Goal: Information Seeking & Learning: Compare options

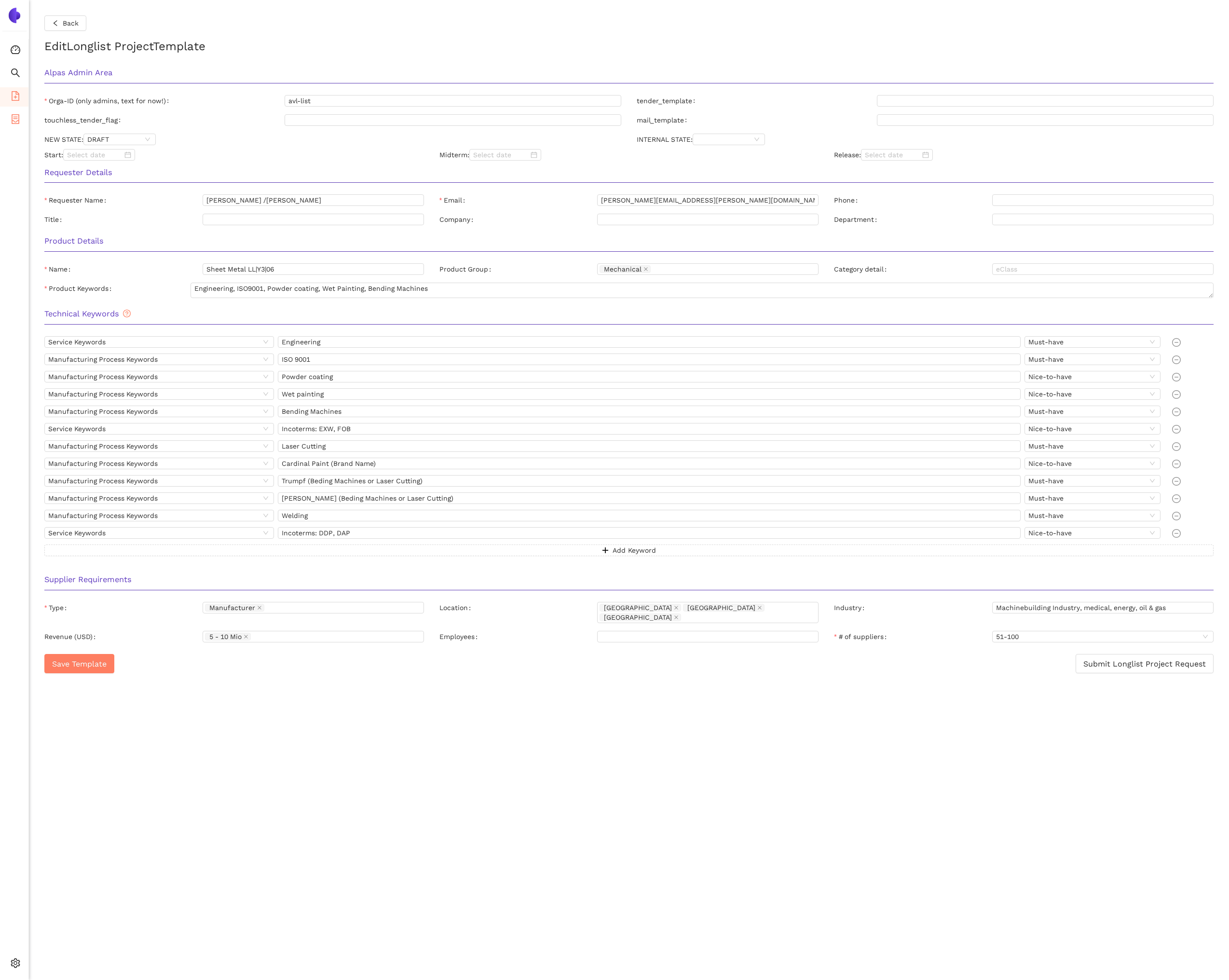
click at [12, 123] on icon "container" at bounding box center [15, 119] width 8 height 10
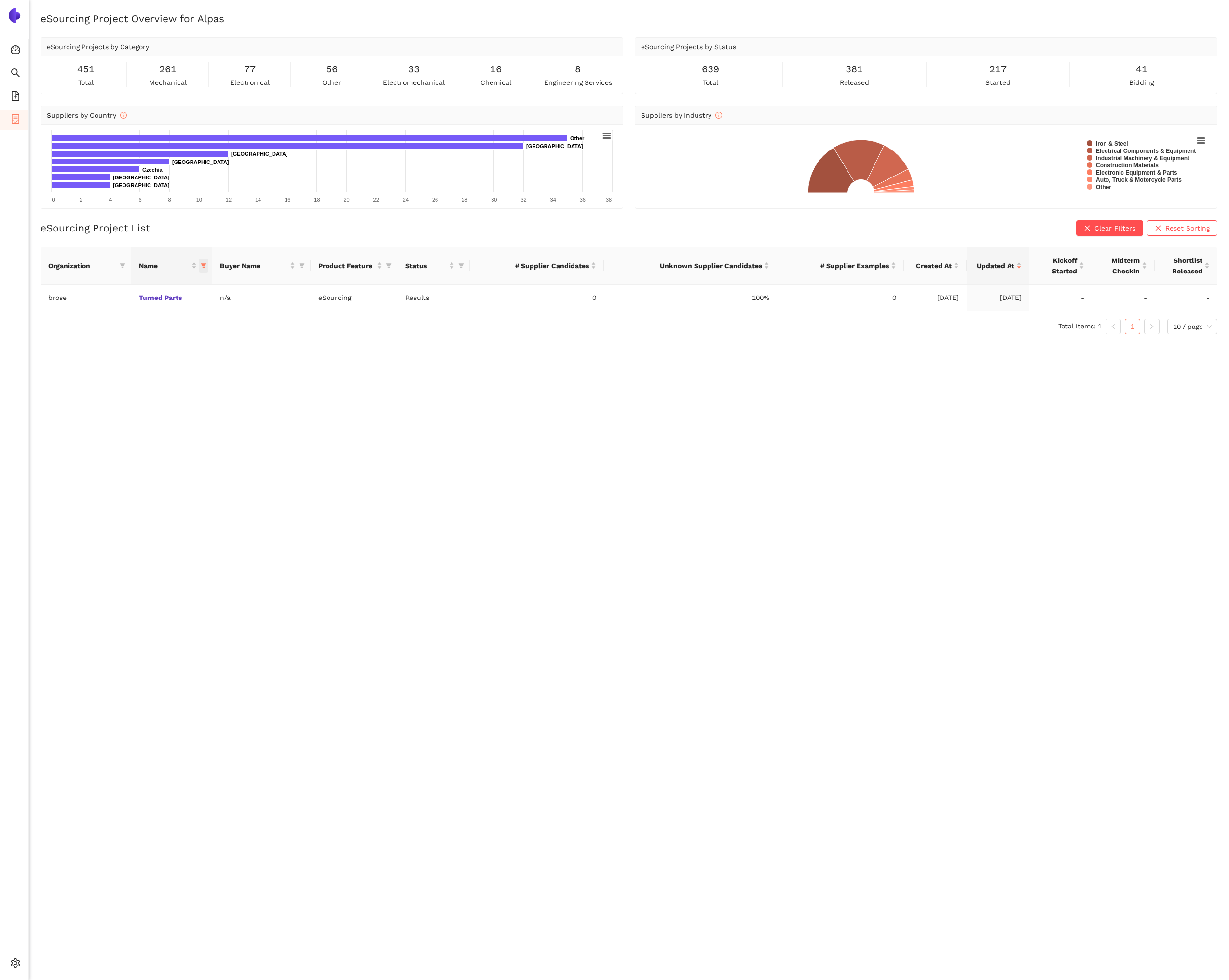
click at [202, 270] on span "this column's title is Name,this column is sortable" at bounding box center [203, 265] width 10 height 15
drag, startPoint x: 211, startPoint y: 432, endPoint x: 224, endPoint y: 433, distance: 13.0
click at [211, 432] on span "Reset" at bounding box center [216, 435] width 18 height 11
checkbox input "false"
click at [616, 435] on button "OK" at bounding box center [607, 435] width 17 height 11
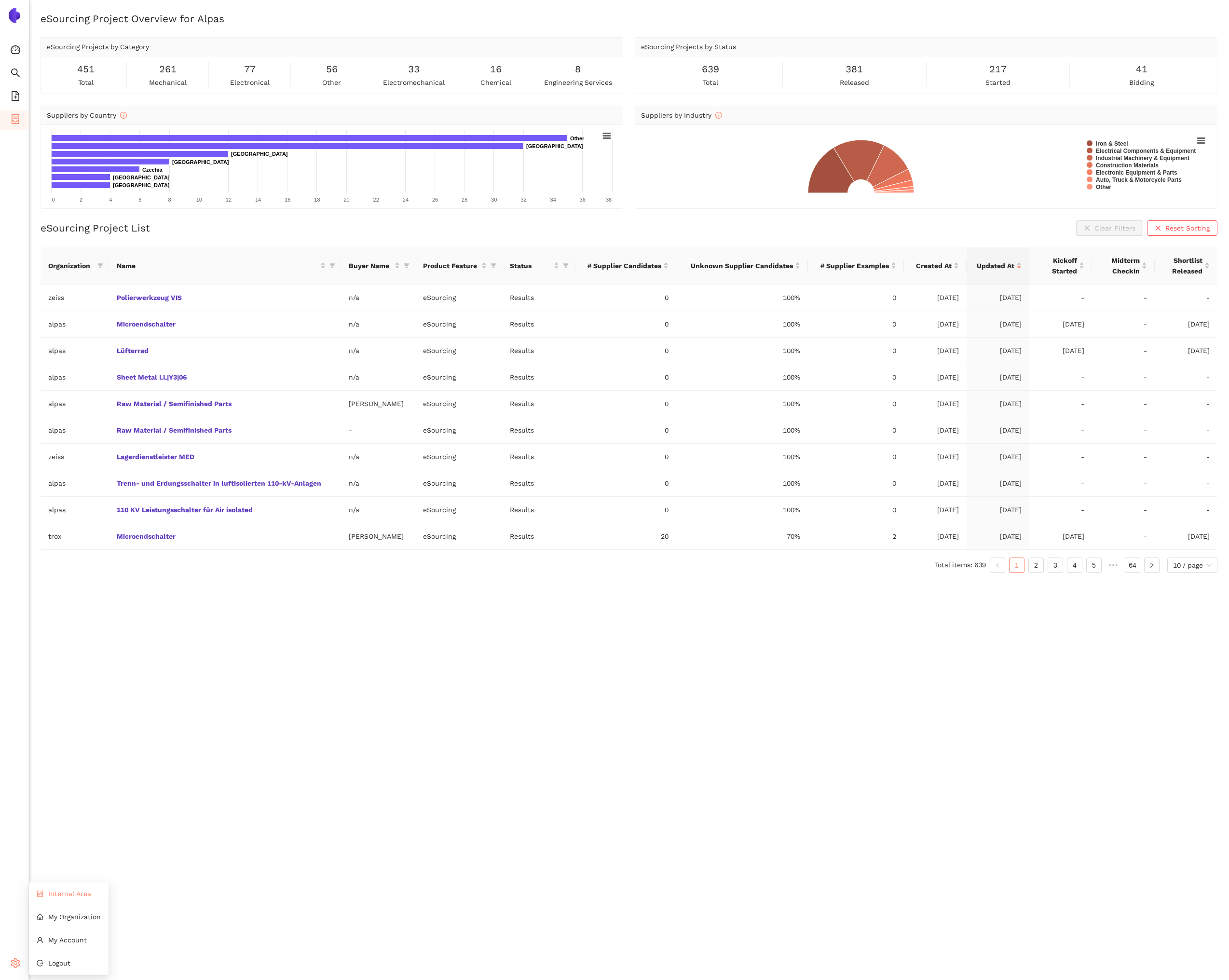
click at [61, 898] on li "Internal Area" at bounding box center [68, 893] width 80 height 19
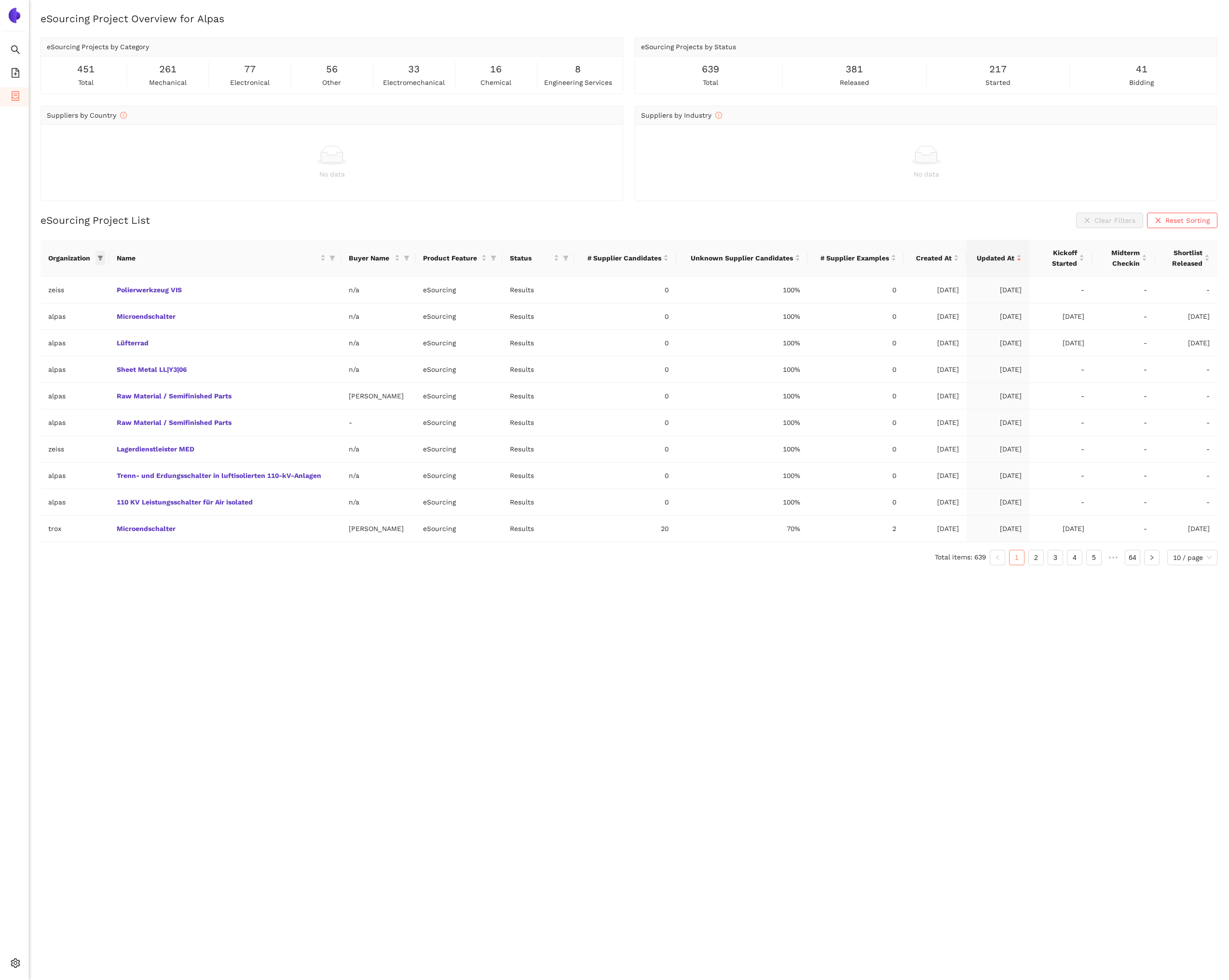
click at [102, 260] on icon "filter" at bounding box center [100, 258] width 6 height 6
click at [68, 279] on input "text" at bounding box center [67, 278] width 79 height 11
type input "zeiss"
drag, startPoint x: 69, startPoint y: 307, endPoint x: 76, endPoint y: 312, distance: 8.6
click at [69, 307] on ul "zeiss" at bounding box center [57, 300] width 95 height 19
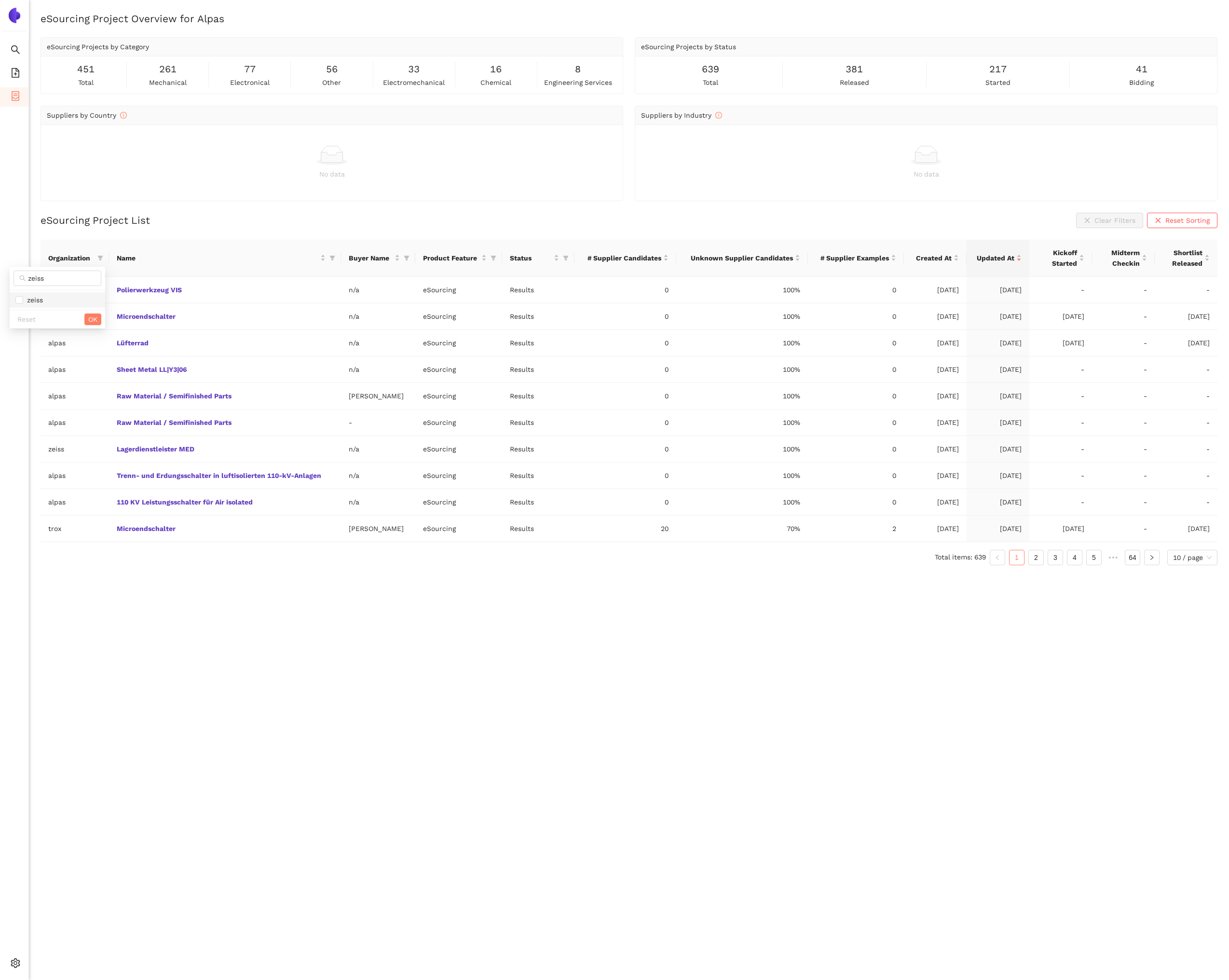
click at [65, 301] on span "zeiss" at bounding box center [57, 300] width 84 height 11
checkbox input "true"
click at [95, 319] on span "OK" at bounding box center [93, 319] width 9 height 11
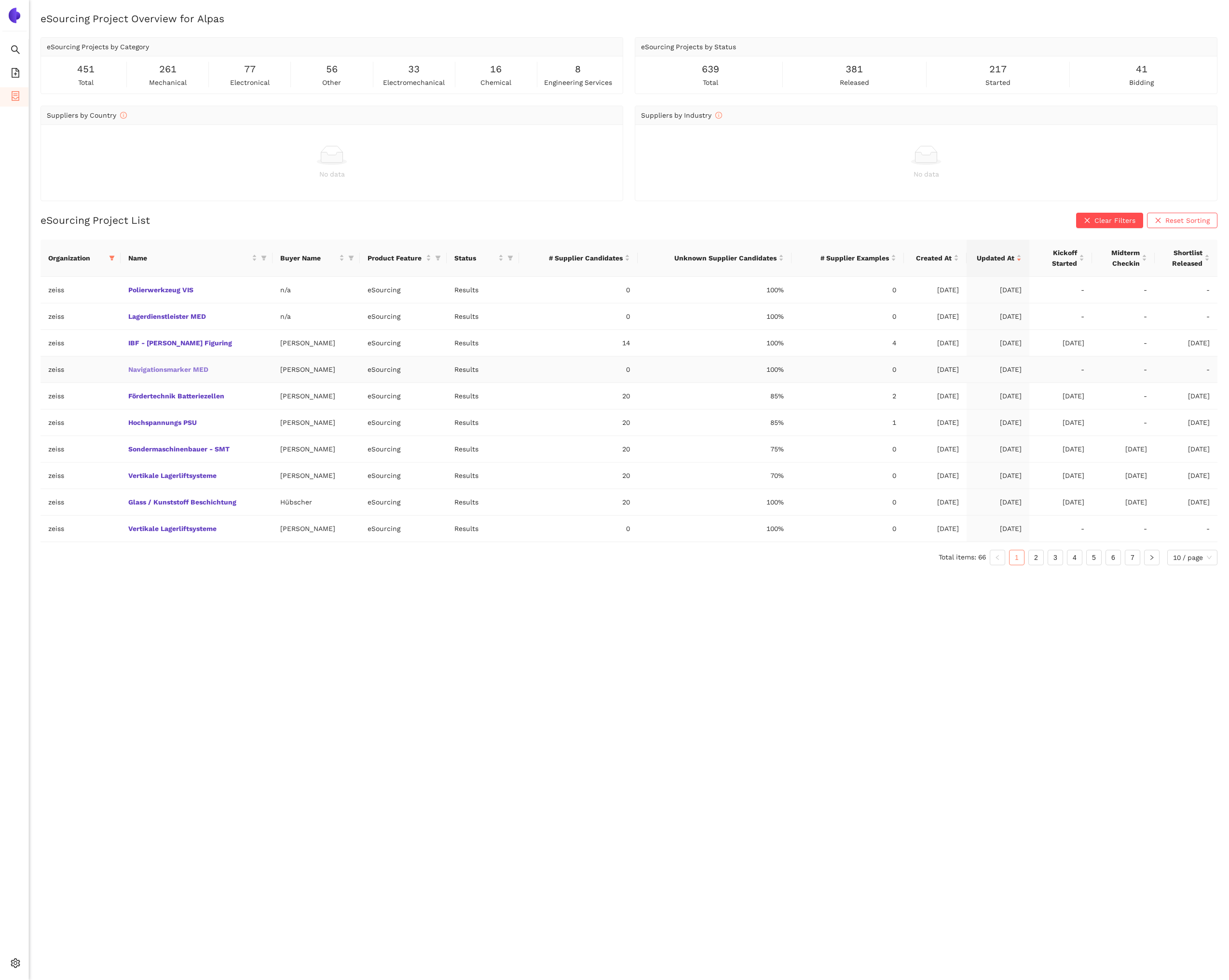
click at [0, 0] on link "Navigationsmarker MED" at bounding box center [0, 0] width 0 height 0
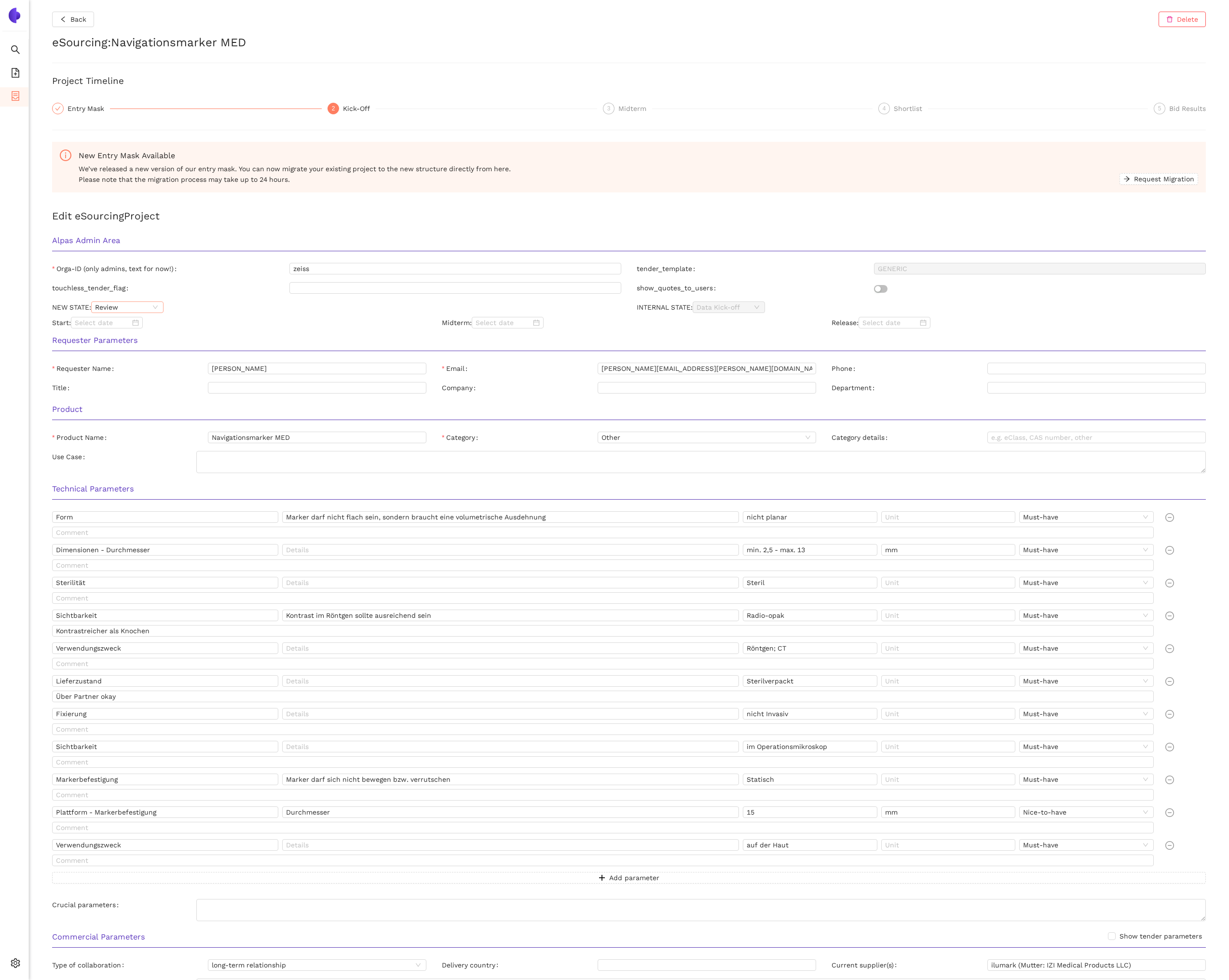
click at [160, 306] on span "Review" at bounding box center [127, 307] width 65 height 11
drag, startPoint x: 148, startPoint y: 353, endPoint x: 160, endPoint y: 346, distance: 13.9
click at [148, 353] on div "Released" at bounding box center [127, 355] width 60 height 11
click at [209, 330] on div "Requester Parameters" at bounding box center [629, 344] width 1169 height 31
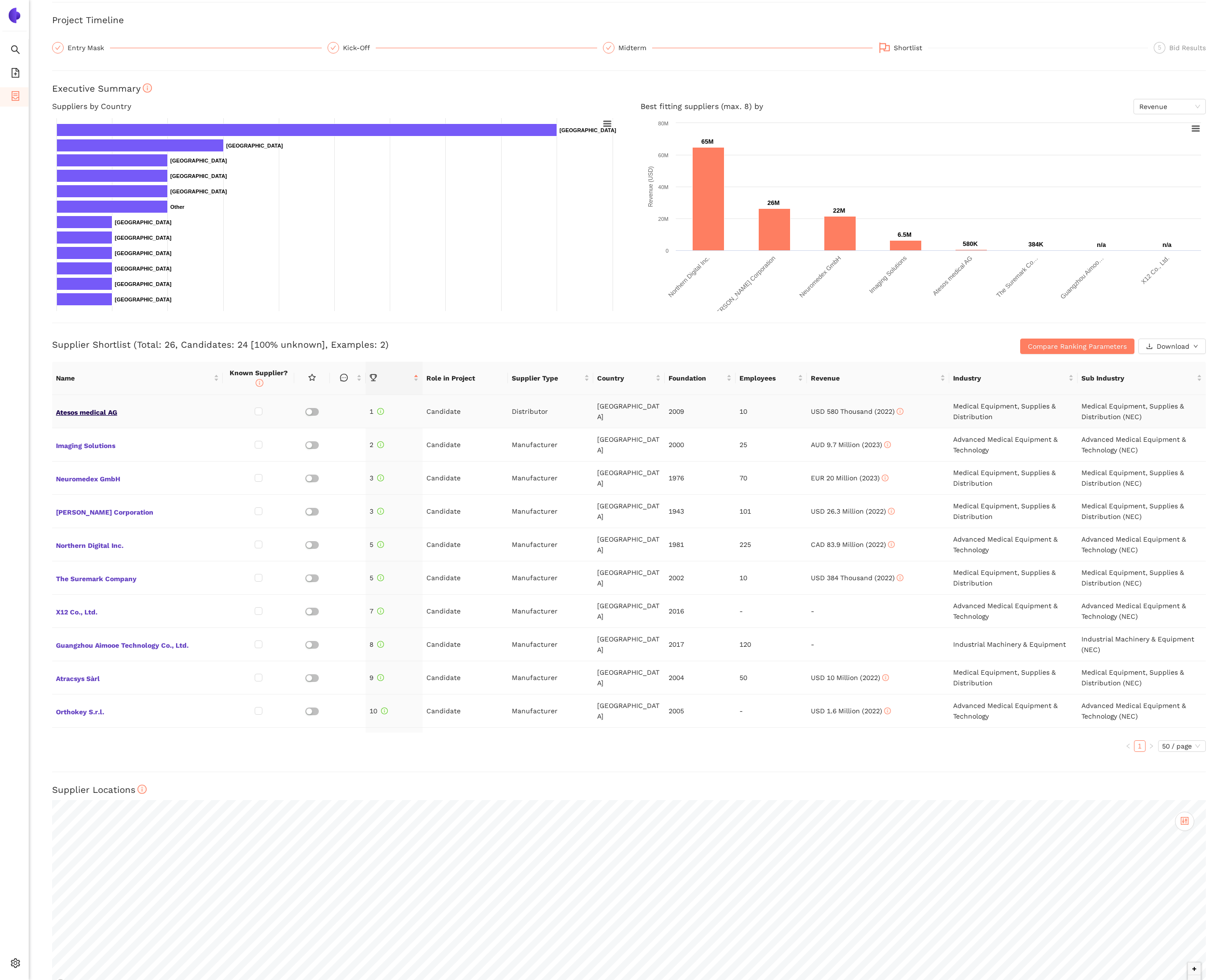
click at [109, 413] on span "Atesos medical AG" at bounding box center [137, 411] width 163 height 13
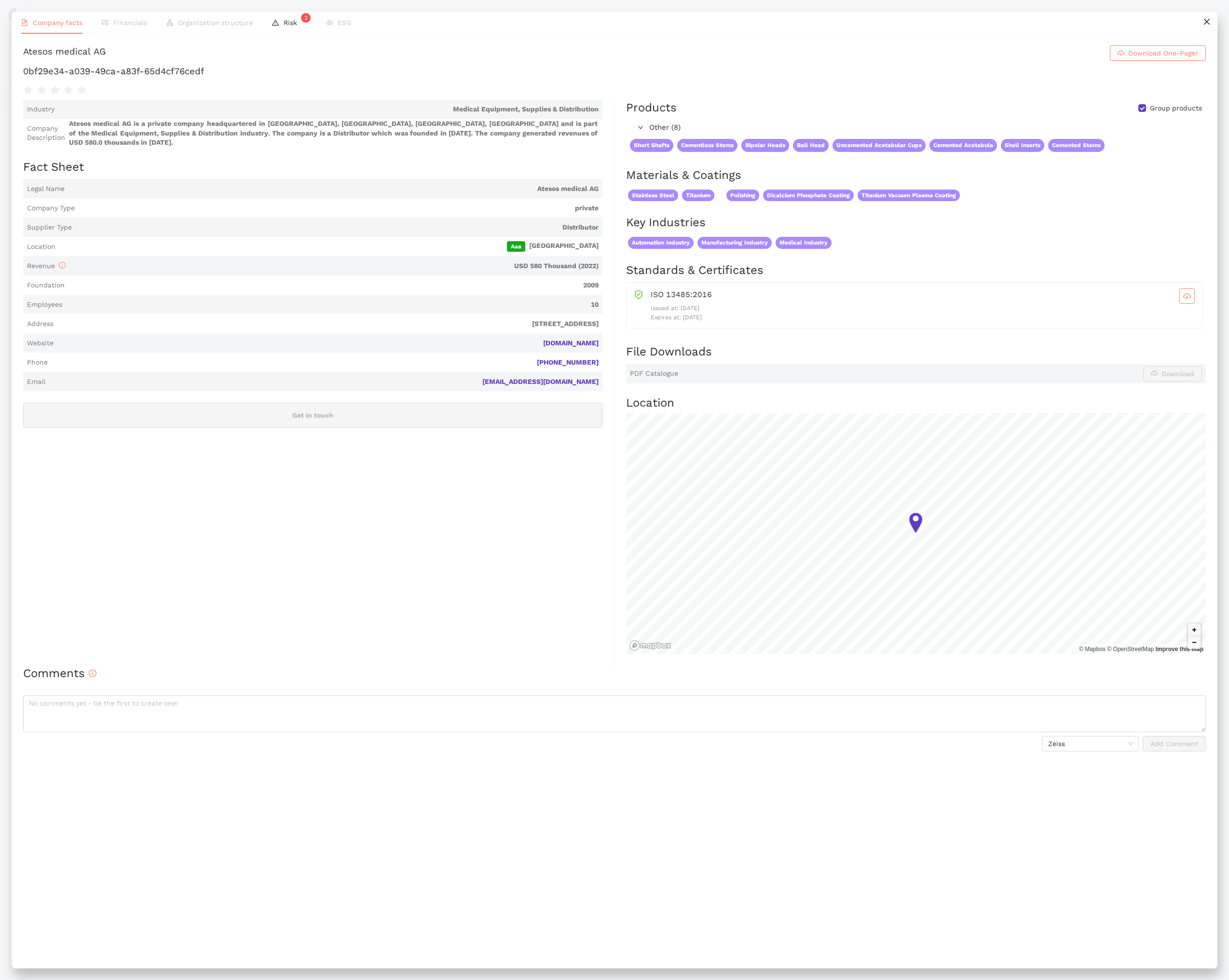
click at [59, 53] on div "Atesos medical AG" at bounding box center [64, 53] width 83 height 15
copy h1 "Atesos medical AG Download One-Pager"
click at [174, 68] on h1 "0bf29e34-a039-49ca-a83f-65d4cf76cedf" at bounding box center [614, 71] width 1183 height 13
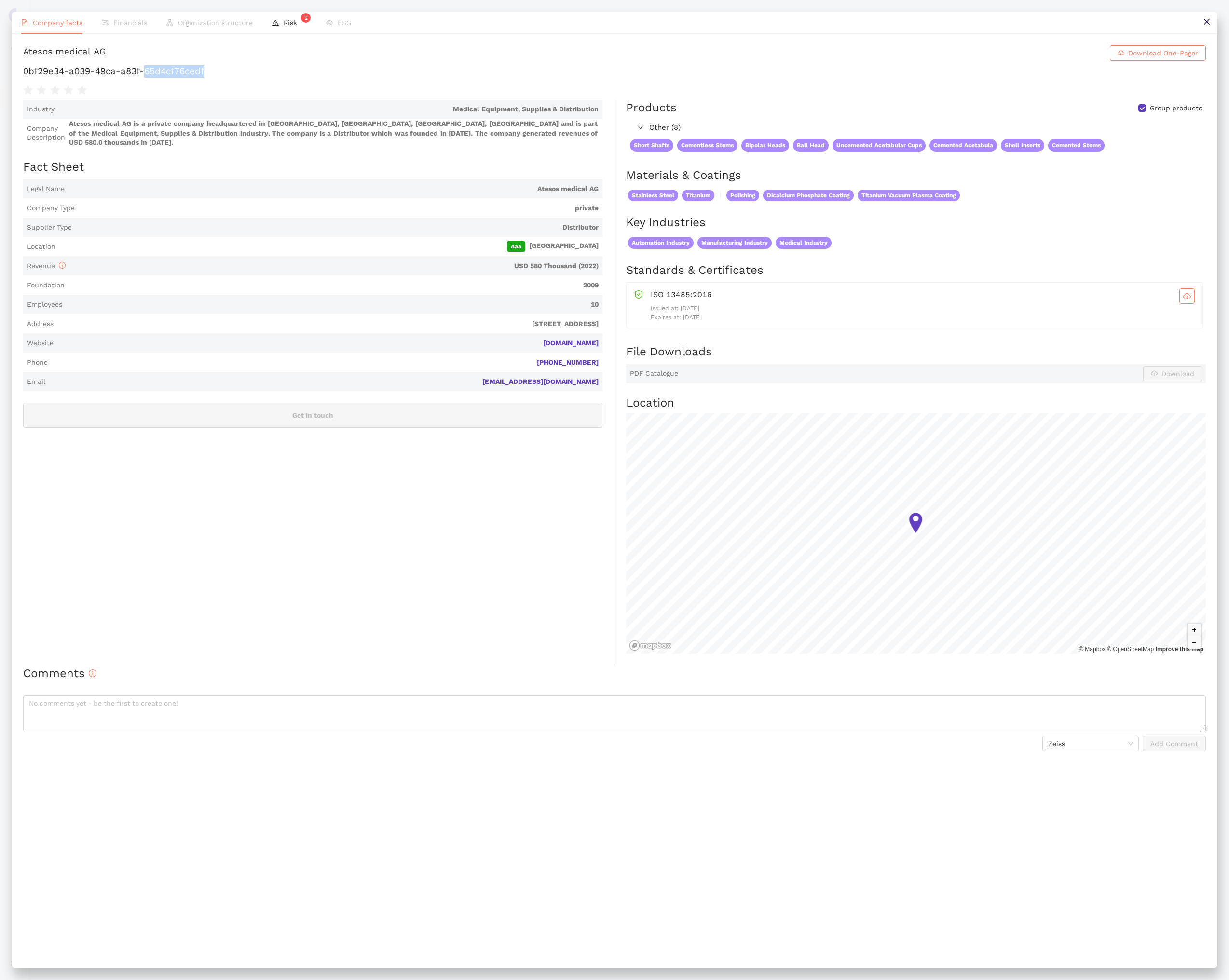
click at [173, 68] on h1 "0bf29e34-a039-49ca-a83f-65d4cf76cedf" at bounding box center [614, 71] width 1183 height 13
copy div "0bf29e34-a039-49ca-a83f-65d4cf76cedf"
click at [1209, 25] on icon "close" at bounding box center [1207, 22] width 8 height 8
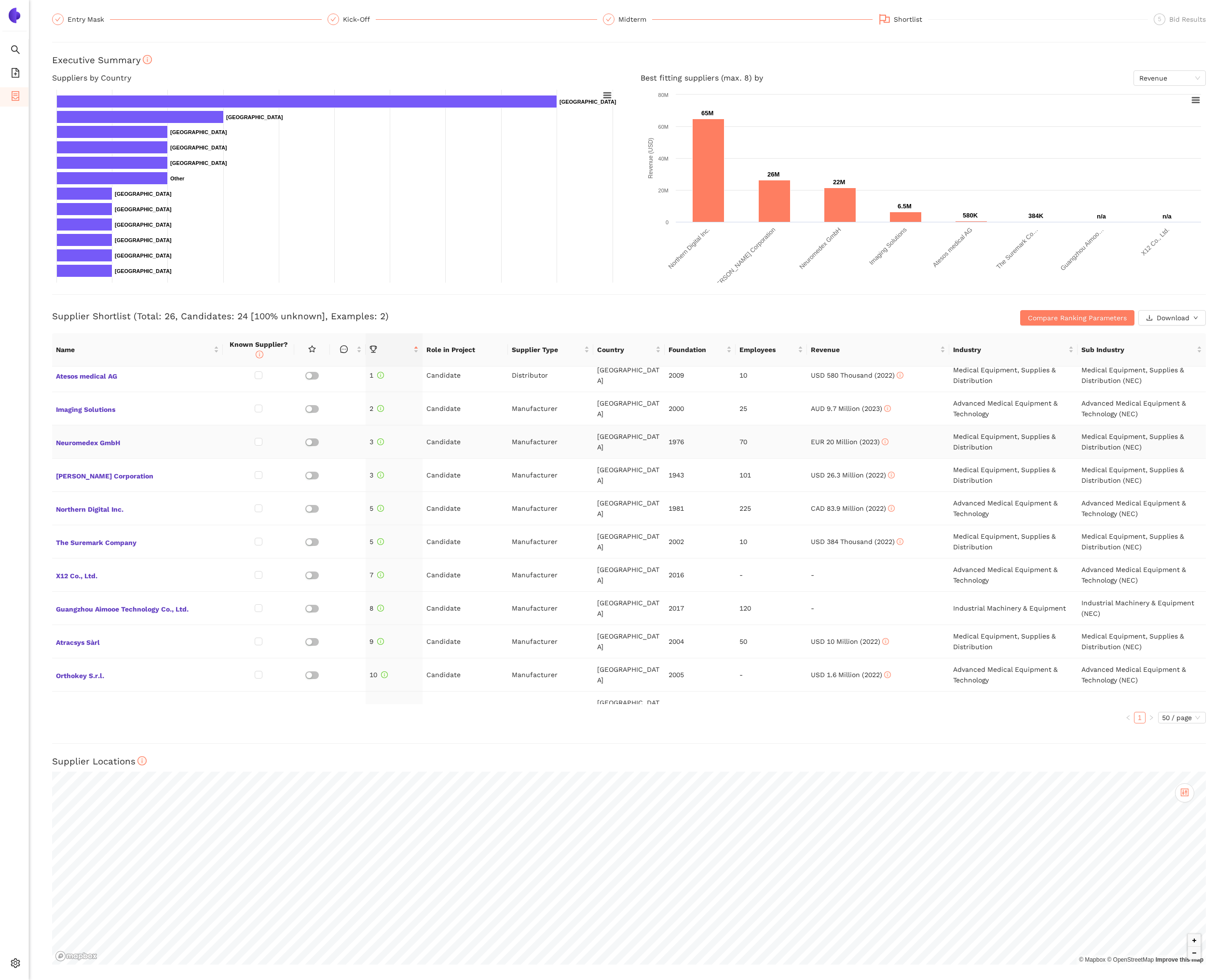
scroll to position [9, 0]
click at [103, 441] on span "Neuromedex GmbH" at bounding box center [137, 441] width 163 height 13
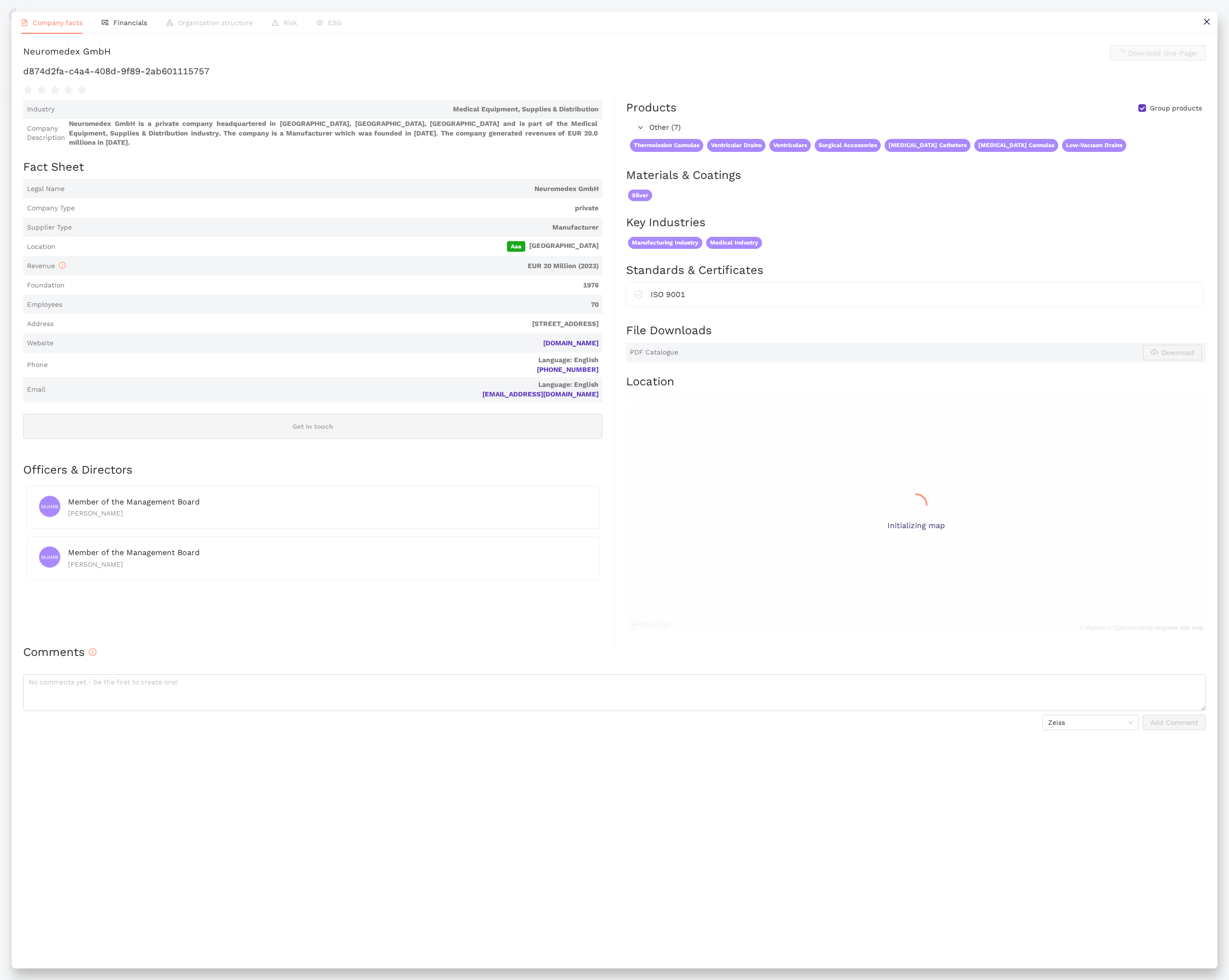
scroll to position [0, 0]
click at [174, 69] on h1 "d874d2fa-c4a4-408d-9f89-2ab601115757" at bounding box center [614, 71] width 1183 height 13
copy div "d874d2fa-c4a4-408d-9f89-2ab601115757"
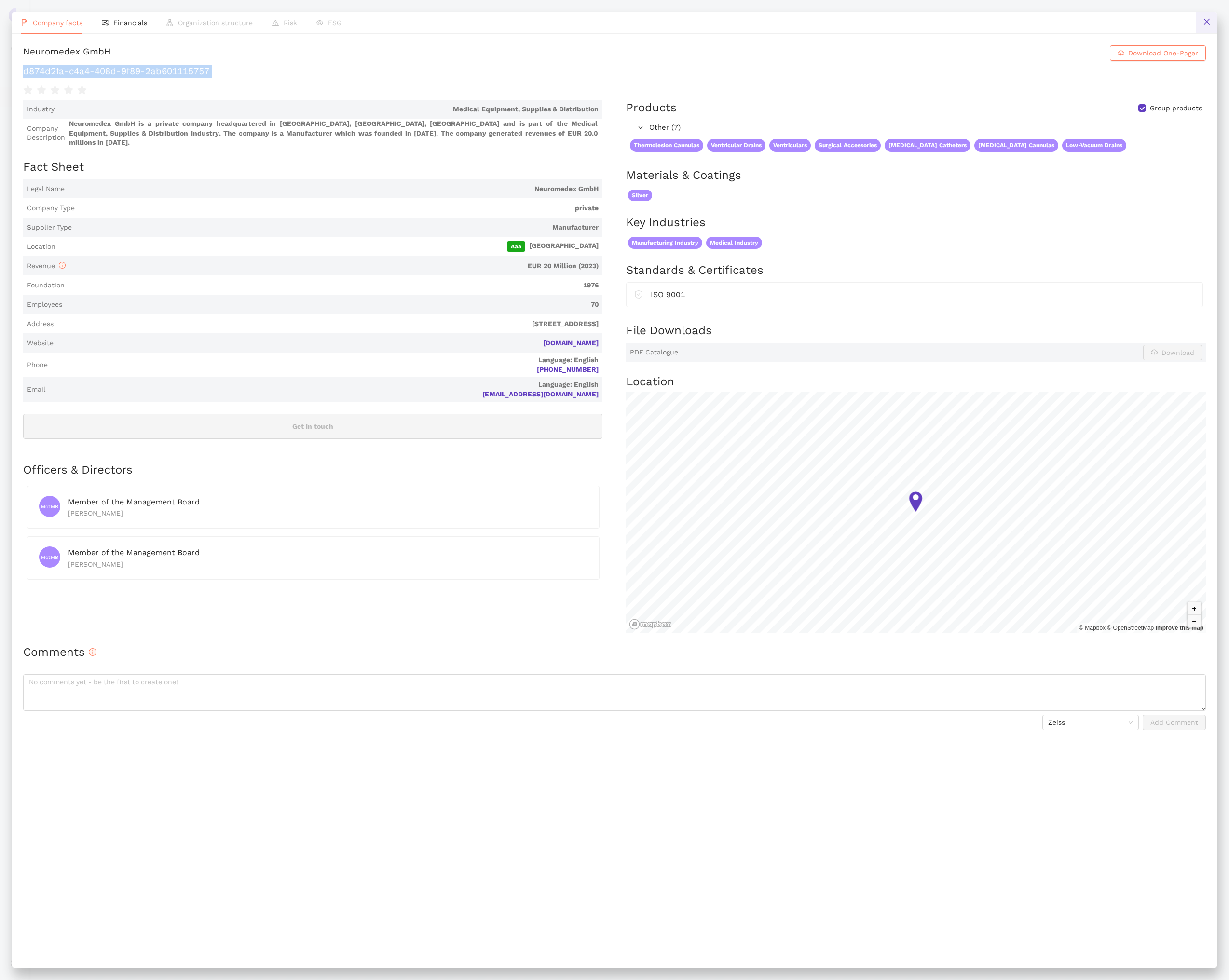
click at [1209, 21] on icon "close" at bounding box center [1207, 22] width 8 height 8
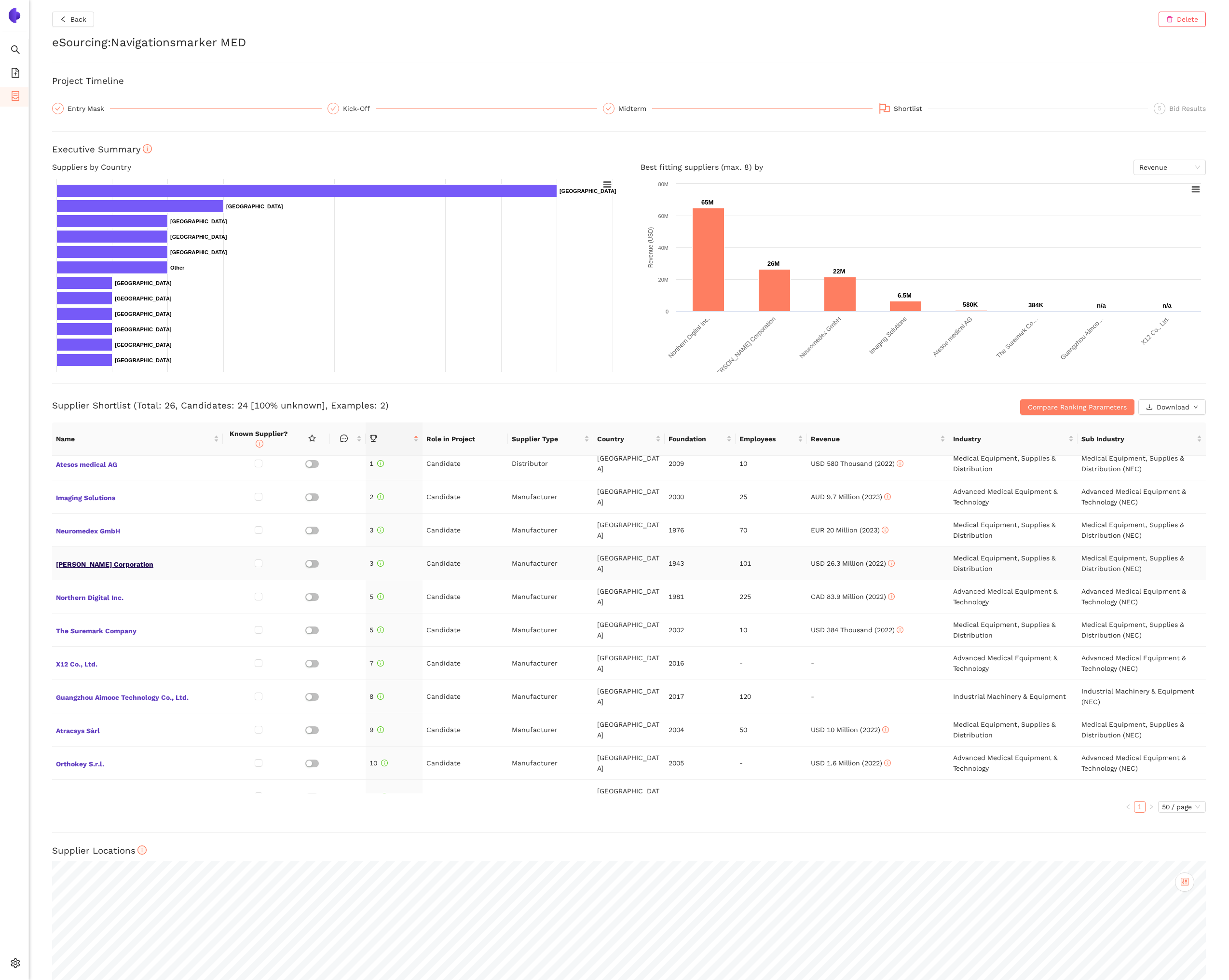
click at [109, 564] on span "[PERSON_NAME] Corporation" at bounding box center [137, 563] width 163 height 13
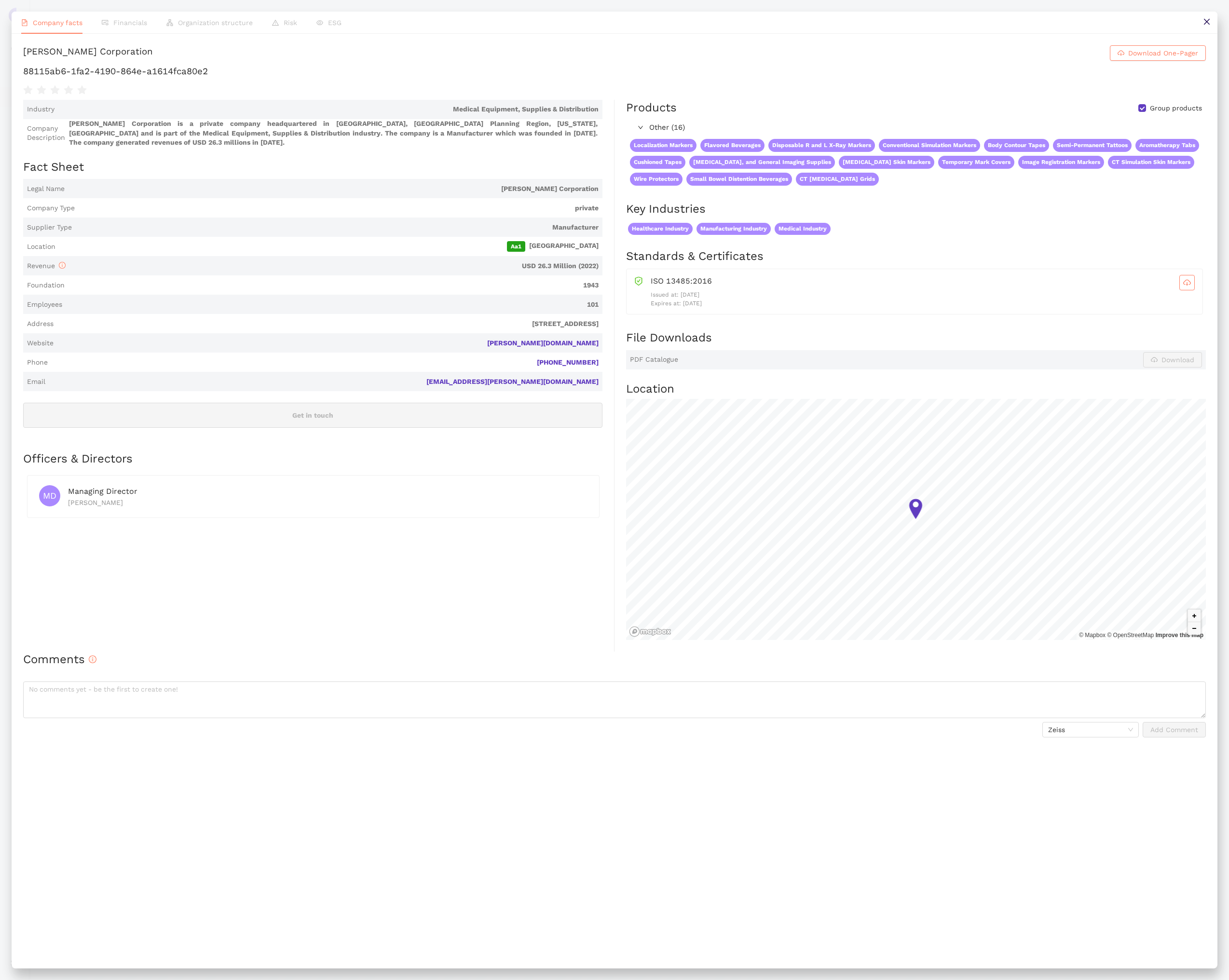
click at [195, 68] on h1 "88115ab6-1fa2-4190-864e-a1614fca80e2" at bounding box center [614, 71] width 1183 height 13
copy div "88115ab6-1fa2-4190-864e-a1614fca80e2"
click at [1212, 27] on button at bounding box center [1206, 22] width 22 height 22
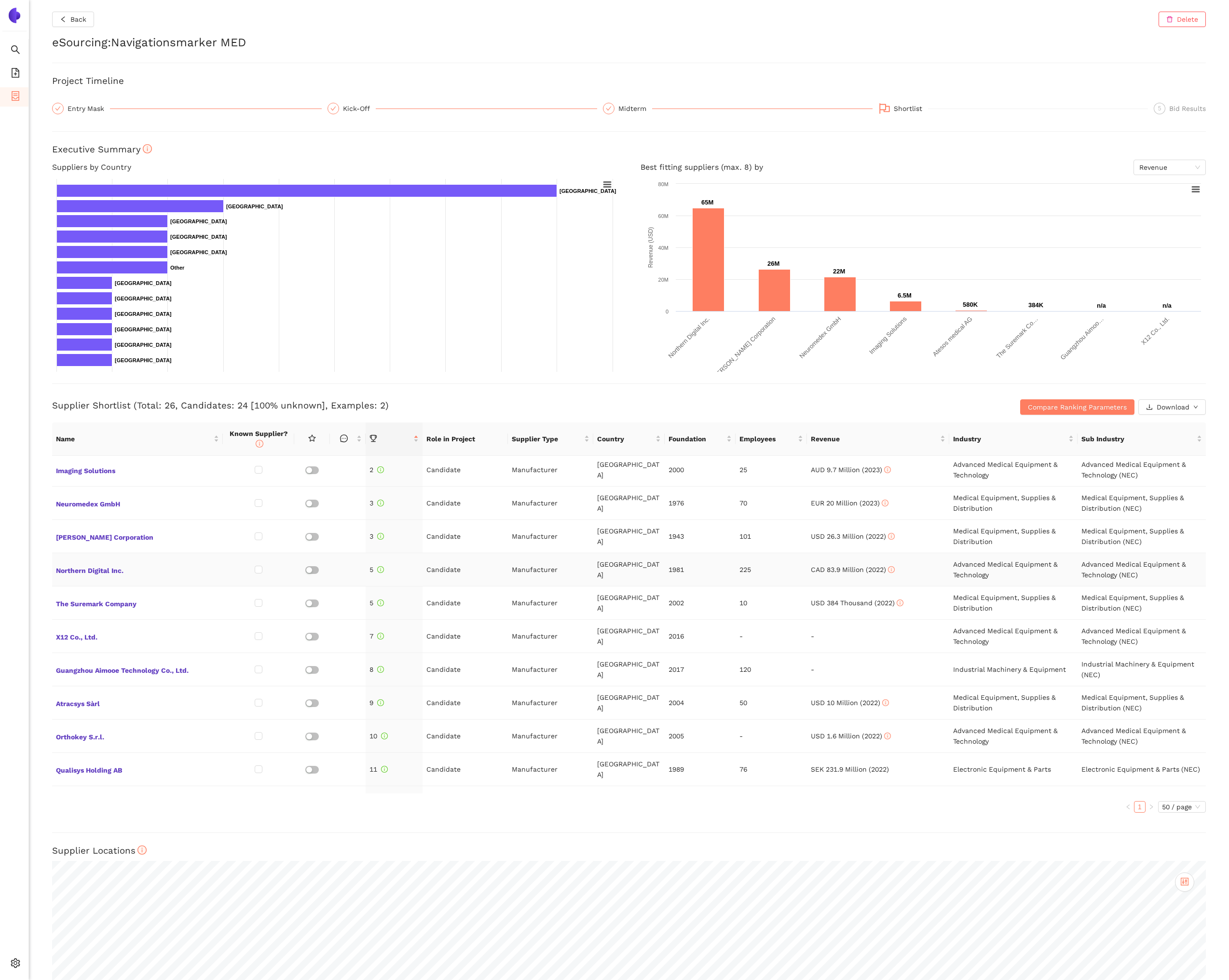
scroll to position [43, 0]
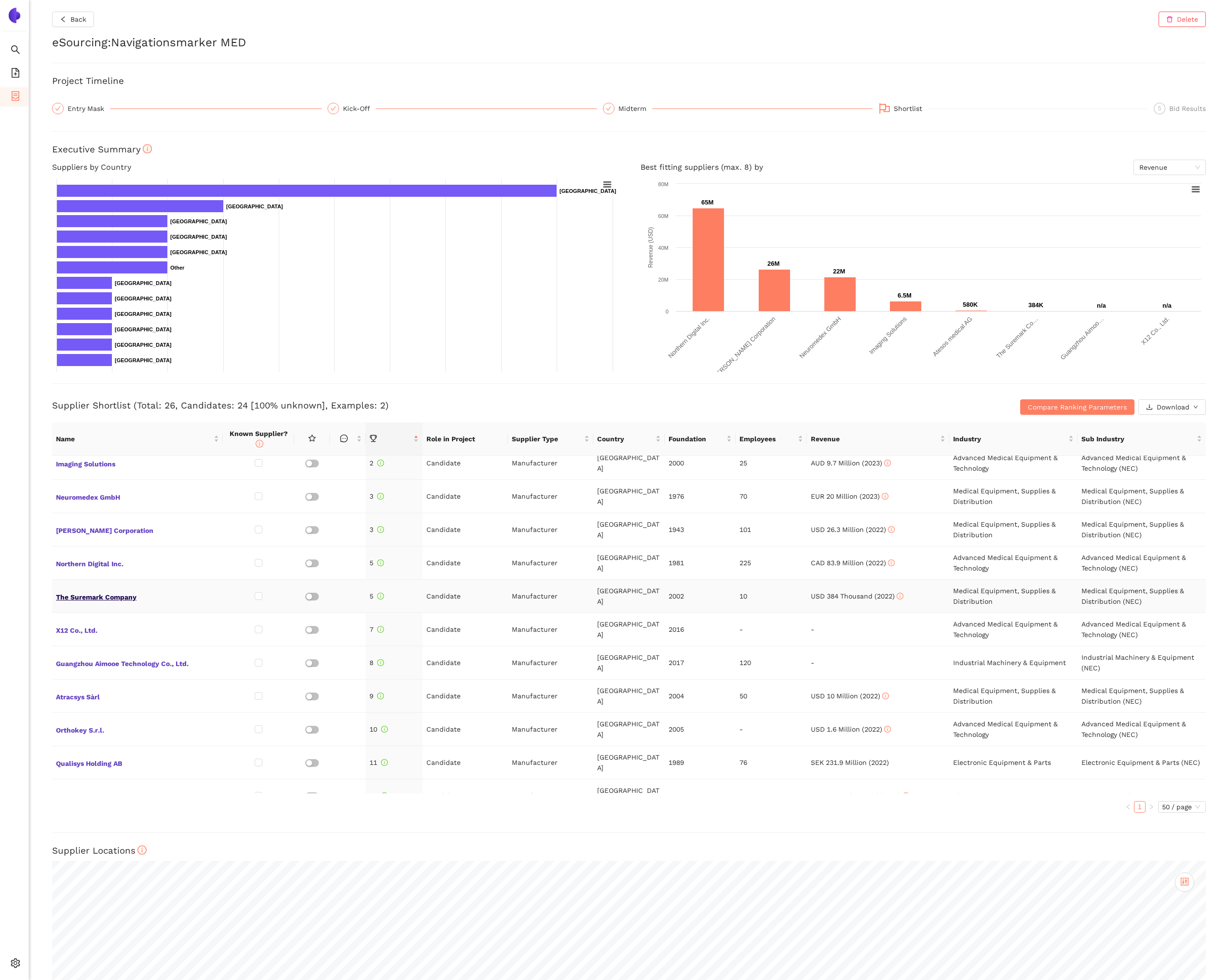
click at [97, 592] on span "The Suremark Company" at bounding box center [137, 596] width 163 height 13
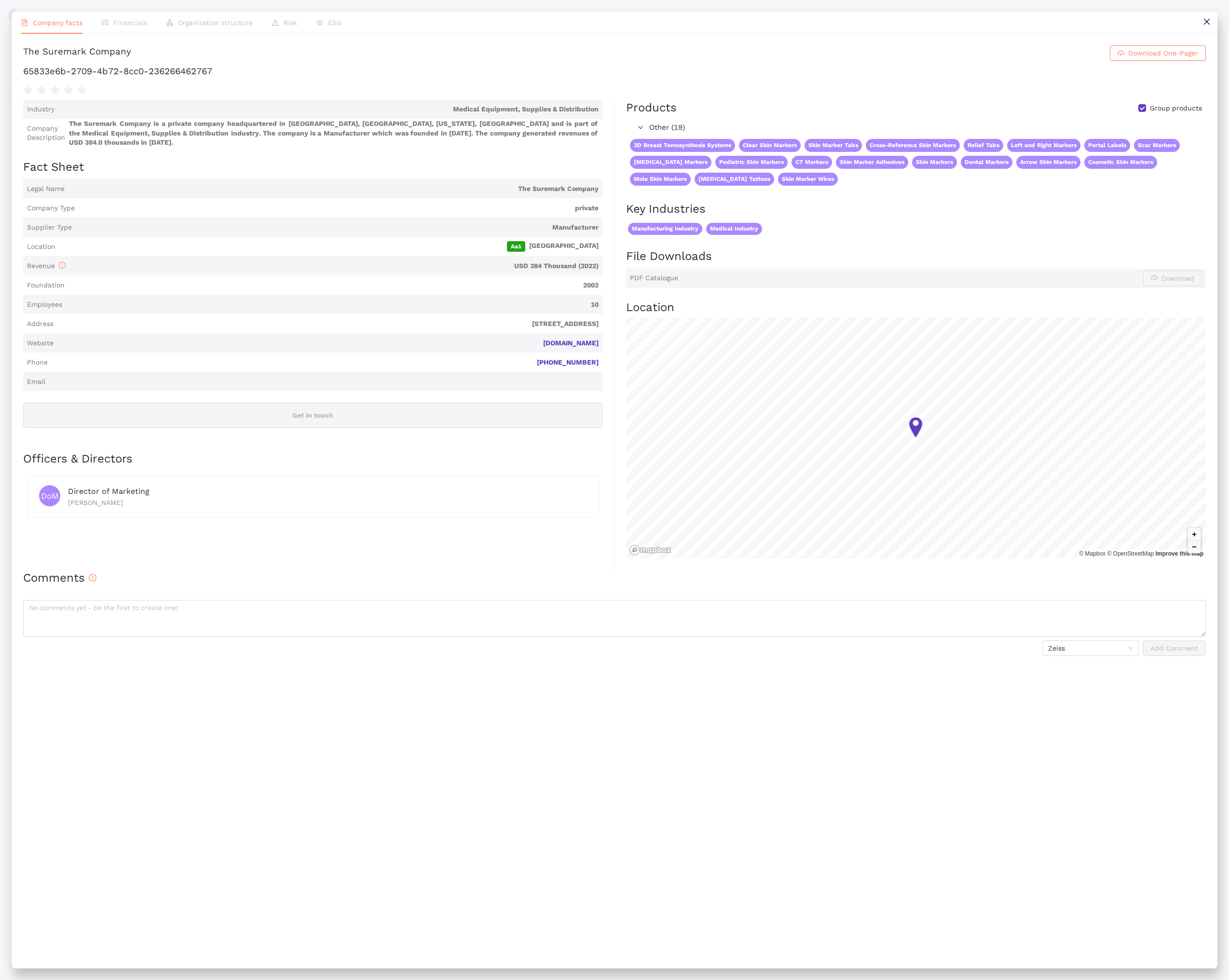
click at [168, 73] on h1 "65833e6b-2709-4b72-8cc0-236266462767" at bounding box center [614, 71] width 1183 height 13
copy div "65833e6b-2709-4b72-8cc0-236266462767"
click at [1205, 20] on icon "close" at bounding box center [1205, 22] width 6 height 6
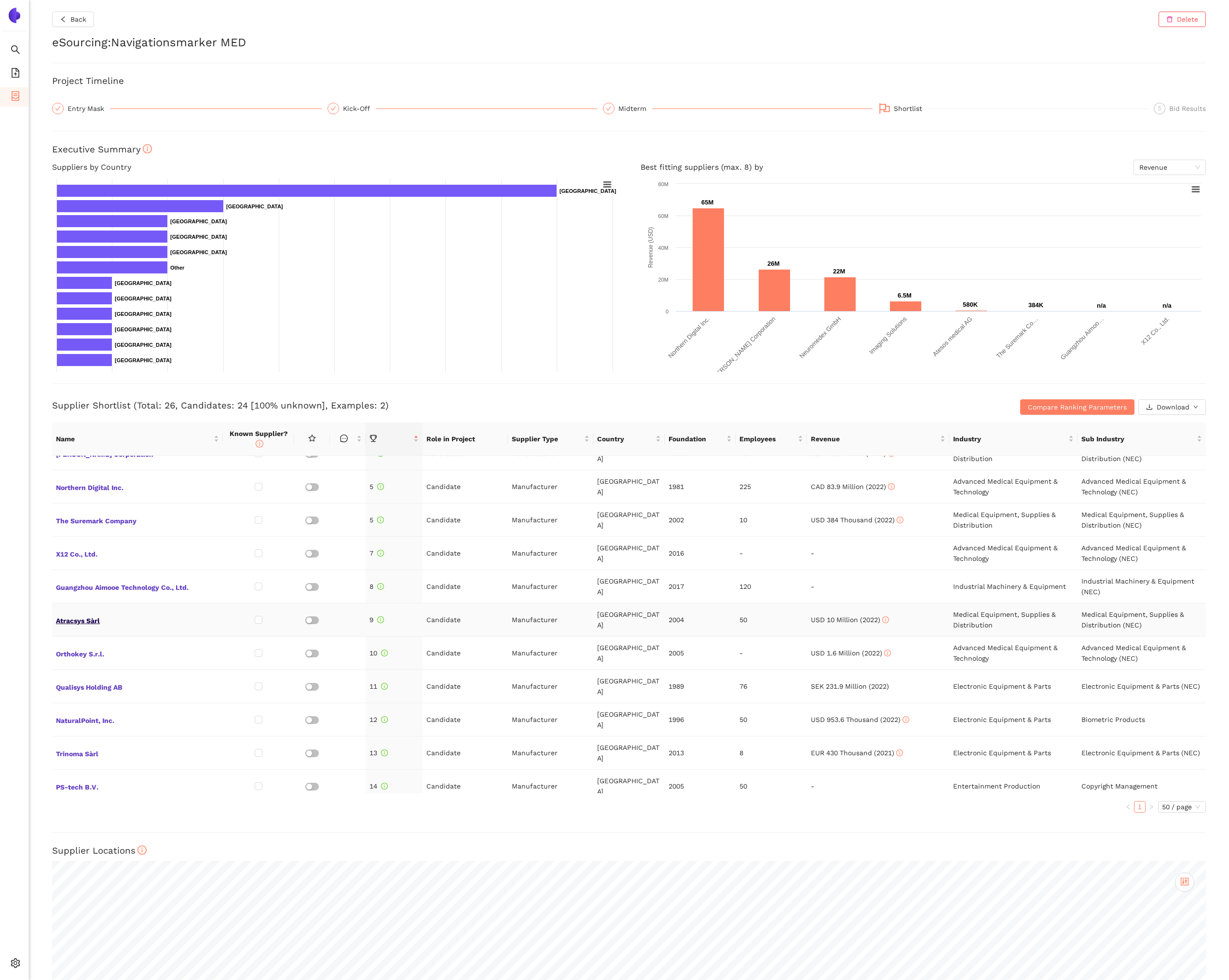
scroll to position [120, 0]
click at [95, 622] on span "Atracsys Sàrl" at bounding box center [137, 619] width 163 height 13
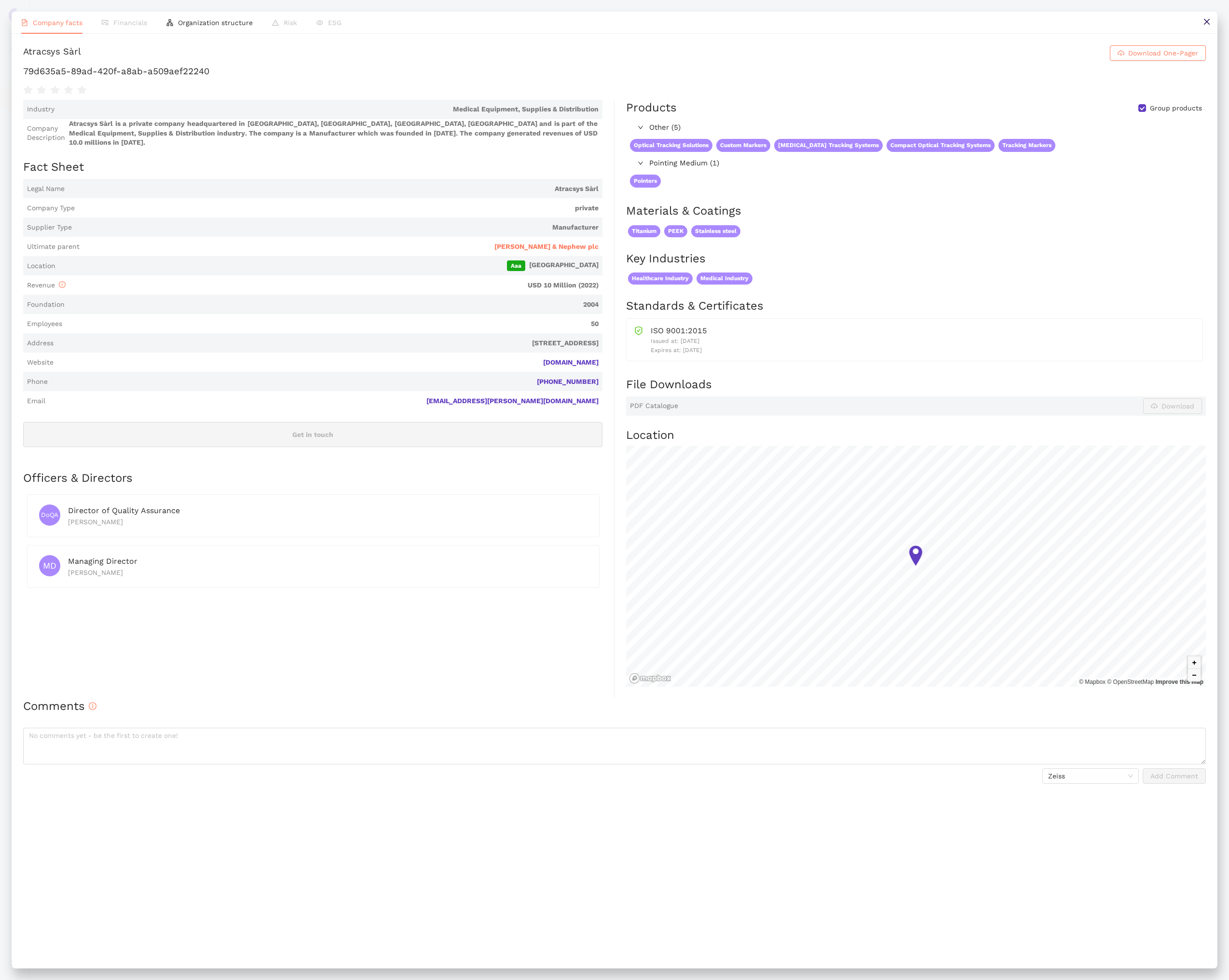
click at [166, 72] on h1 "79d635a5-89ad-420f-a8ab-a509aef22240" at bounding box center [614, 71] width 1183 height 13
copy div "79d635a5-89ad-420f-a8ab-a509aef22240"
click at [1207, 27] on button at bounding box center [1206, 22] width 22 height 22
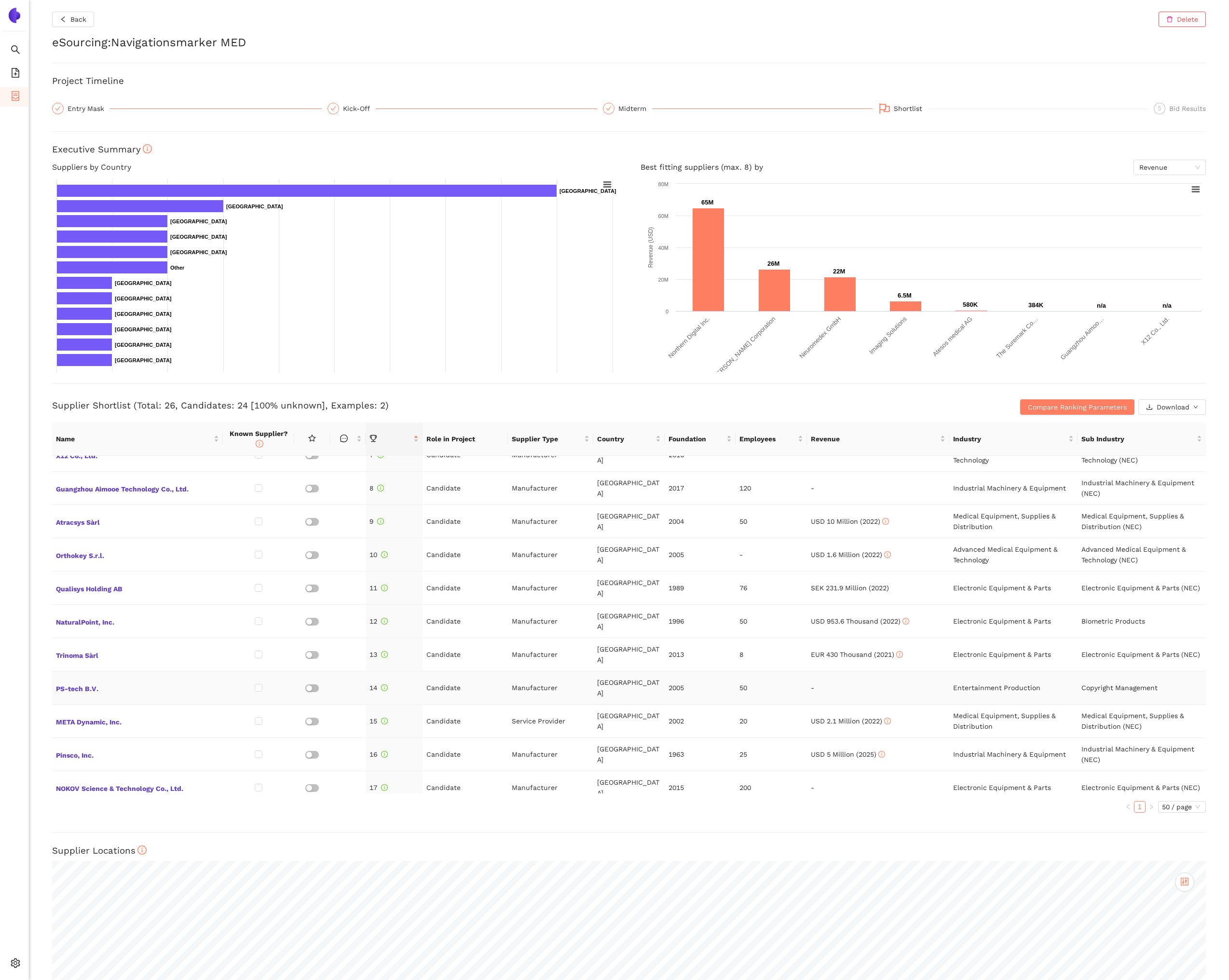
scroll to position [218, 0]
click at [97, 681] on span "PS-tech B.V." at bounding box center [137, 687] width 163 height 13
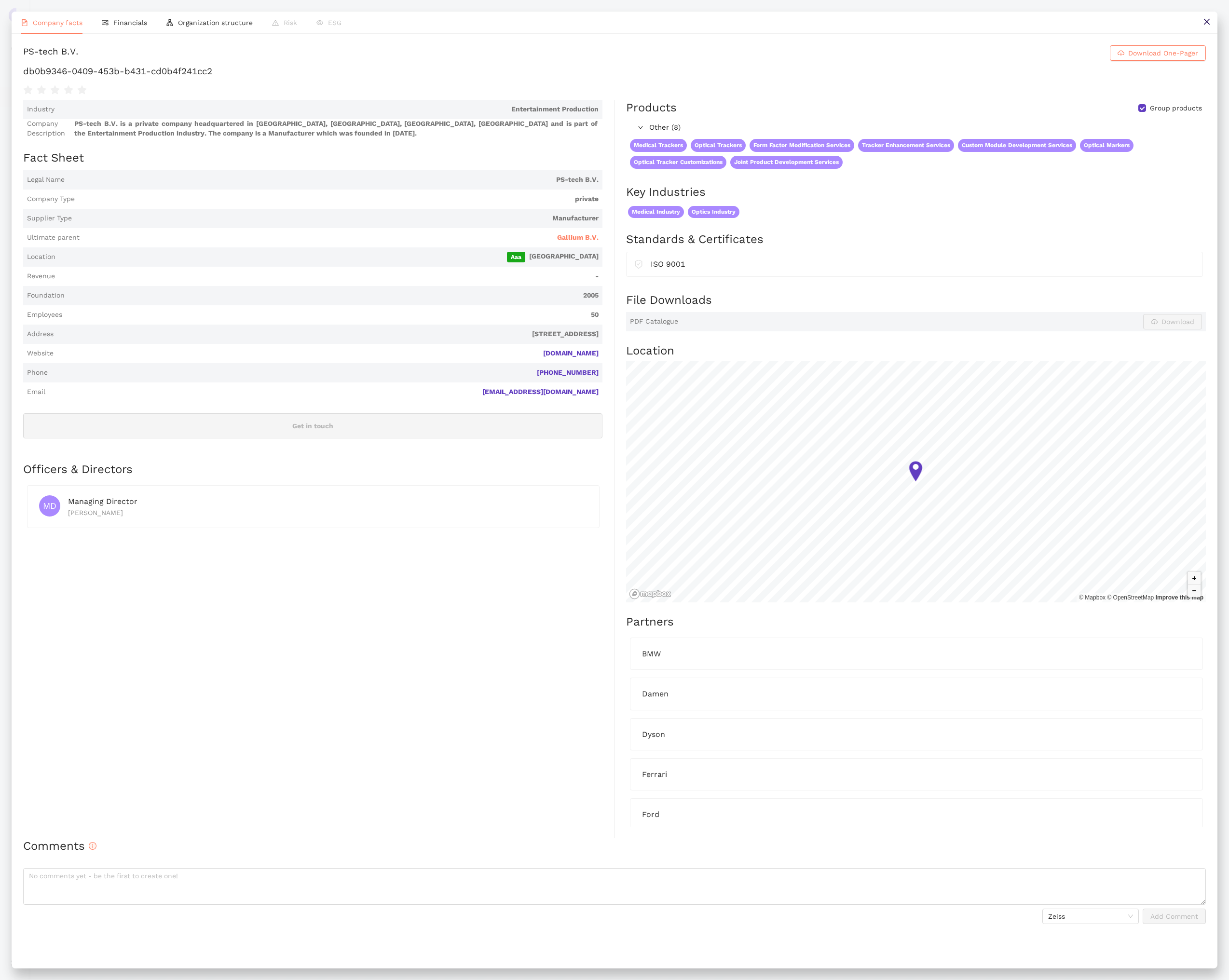
click at [192, 76] on h1 "db0b9346-0409-453b-b431-cd0b4f241cc2" at bounding box center [614, 71] width 1183 height 13
copy div "db0b9346-0409-453b-b431-cd0b4f241cc2"
click at [1205, 18] on icon "close" at bounding box center [1207, 22] width 8 height 8
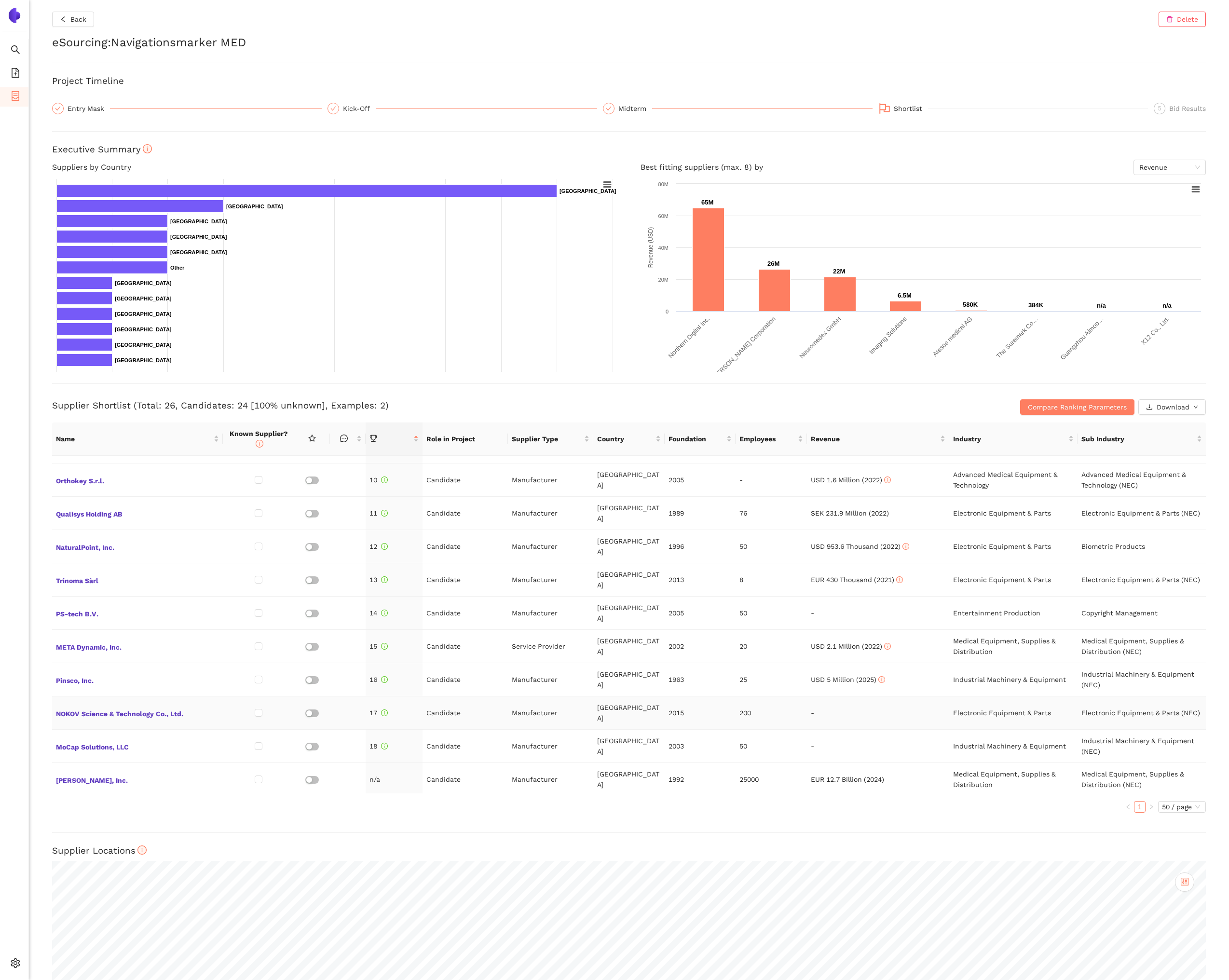
scroll to position [293, 0]
click at [112, 639] on span "META Dynamic, Inc." at bounding box center [137, 645] width 163 height 13
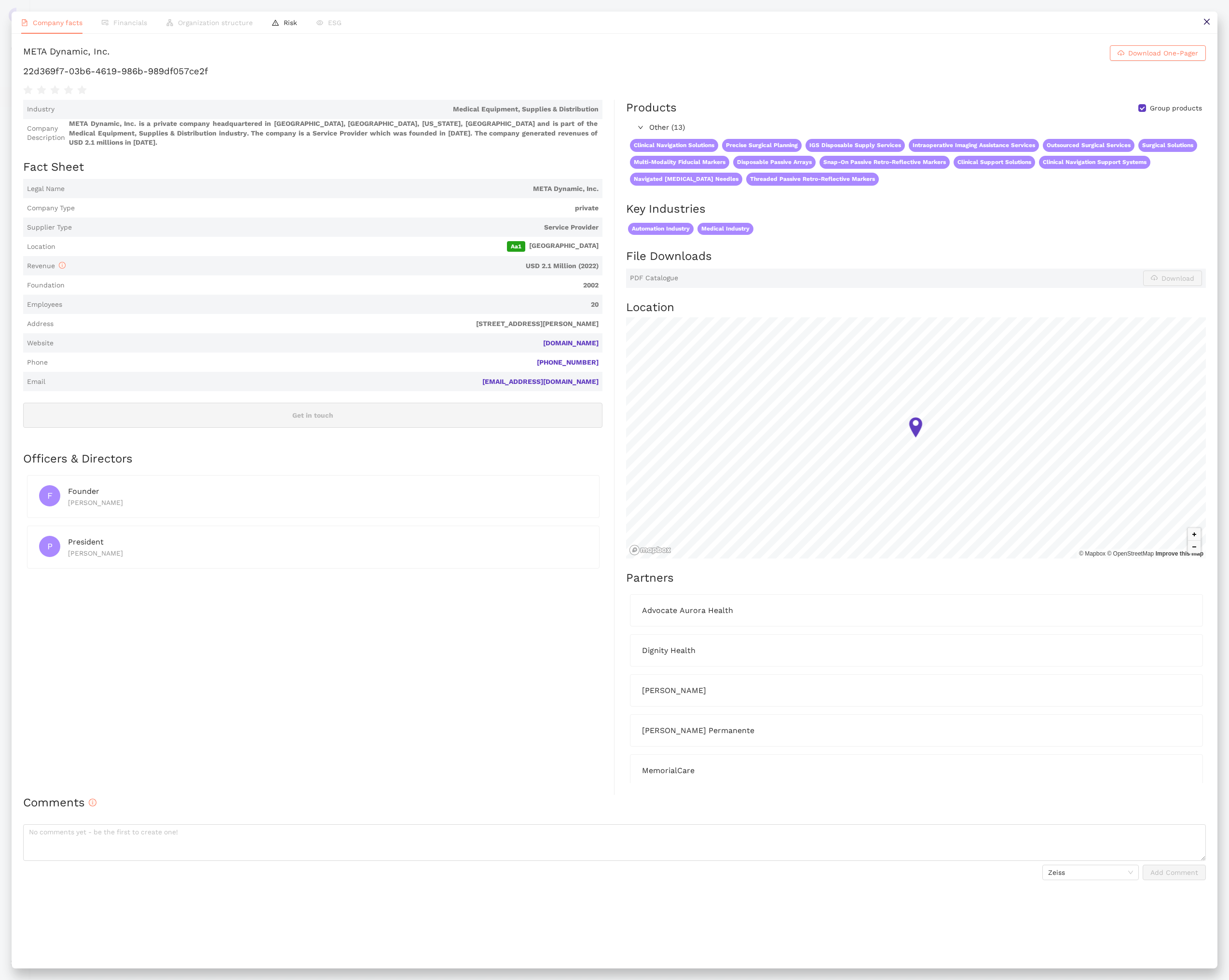
click at [183, 71] on h1 "22d369f7-03b6-4619-986b-989df057ce2f" at bounding box center [614, 71] width 1183 height 13
copy div "22d369f7-03b6-4619-986b-989df057ce2f"
click at [1205, 23] on icon "close" at bounding box center [1207, 22] width 8 height 8
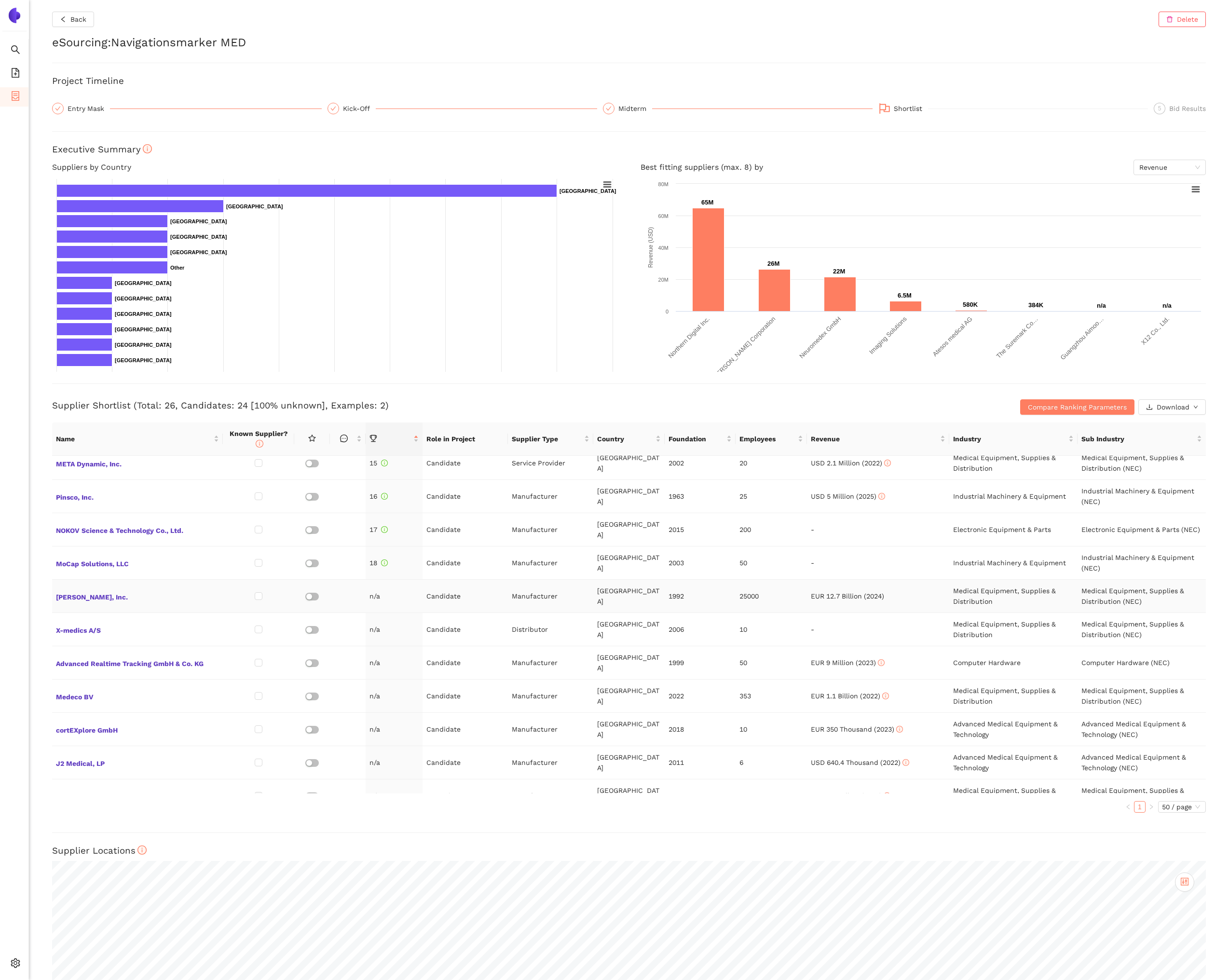
scroll to position [475, 0]
click at [93, 789] on span "ILUMARK GmbH" at bounding box center [137, 795] width 163 height 13
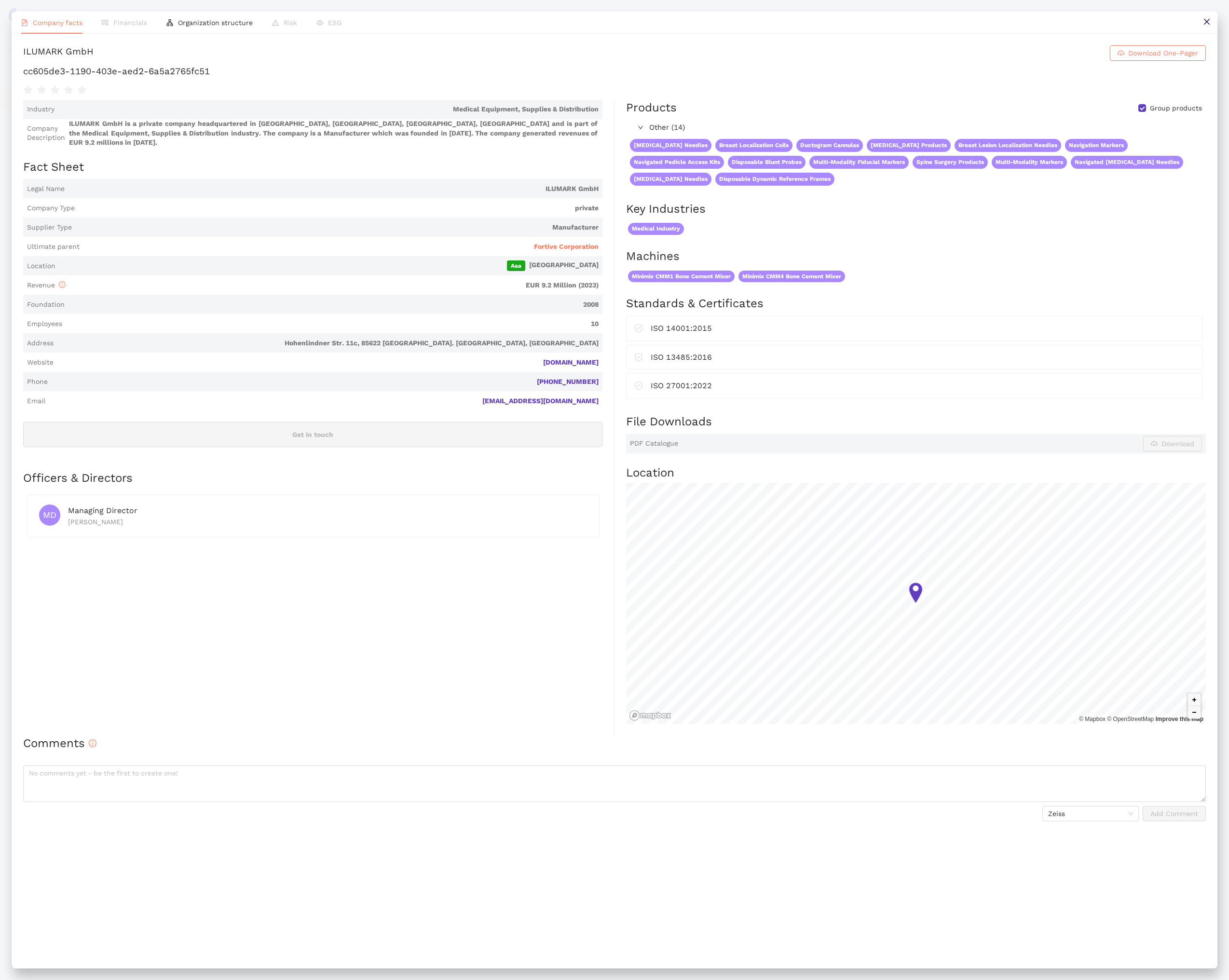
click at [165, 72] on h1 "cc605de3-1190-403e-aed2-6a5a2765fc51" at bounding box center [614, 71] width 1183 height 13
copy div "cc605de3-1190-403e-aed2-6a5a2765fc51"
click at [1210, 25] on icon "close" at bounding box center [1207, 22] width 8 height 8
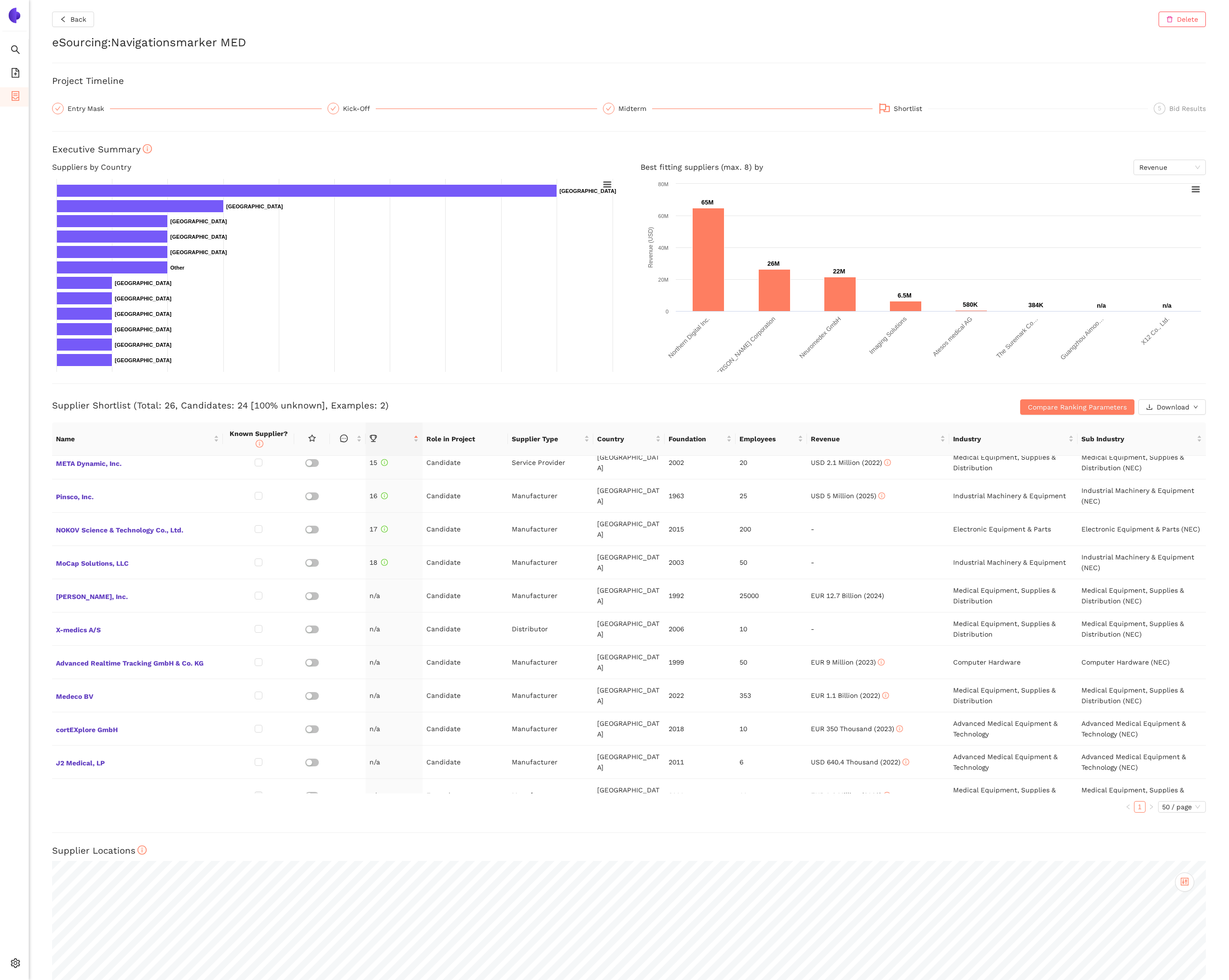
click at [95, 822] on span "IZI Medical Products LLC" at bounding box center [137, 829] width 163 height 13
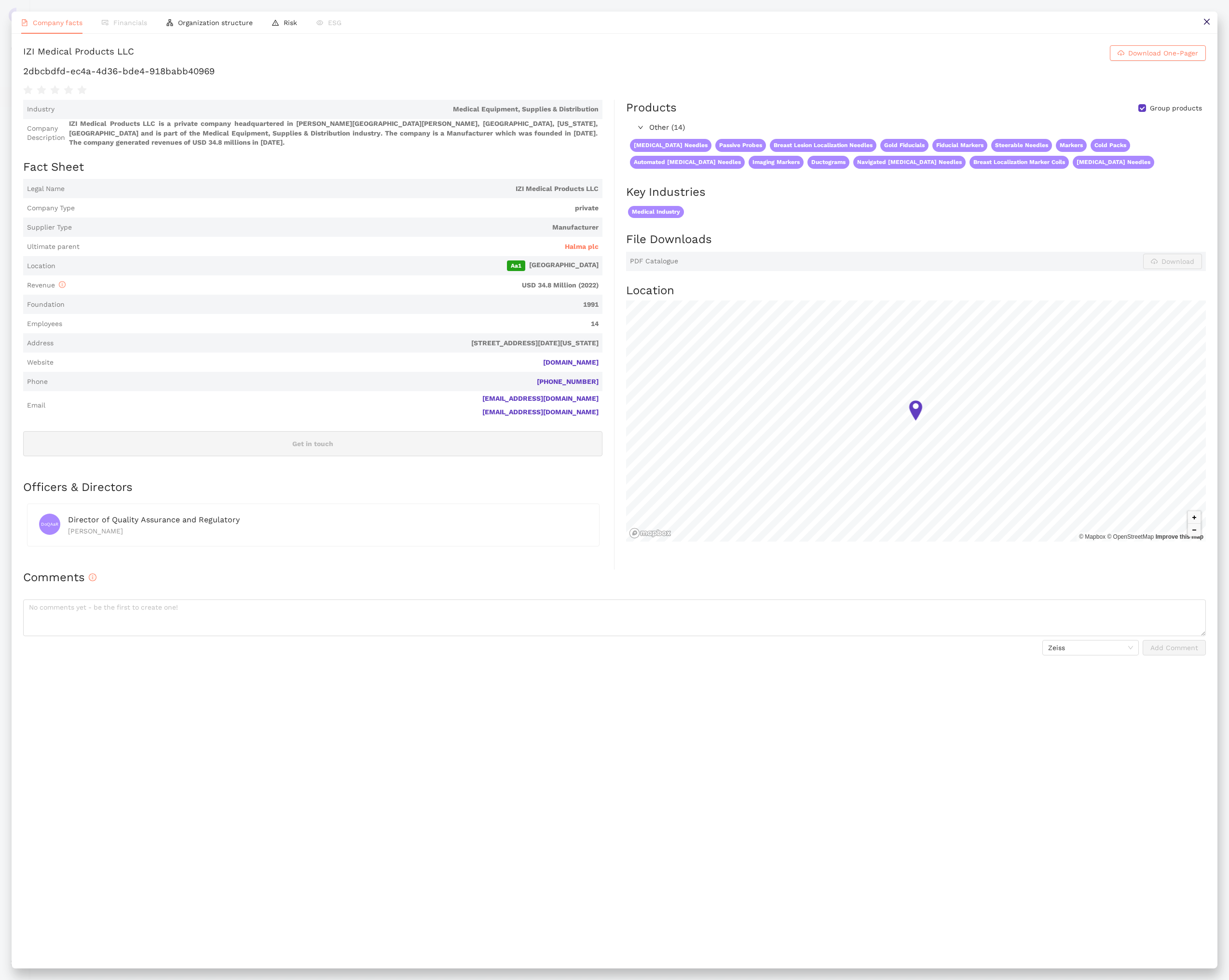
click at [180, 76] on h1 "2dbcbdfd-ec4a-4d36-bde4-918babb40969" at bounding box center [614, 71] width 1183 height 13
copy div "2dbcbdfd-ec4a-4d36-bde4-918babb40969"
click at [1207, 23] on icon "close" at bounding box center [1205, 22] width 6 height 6
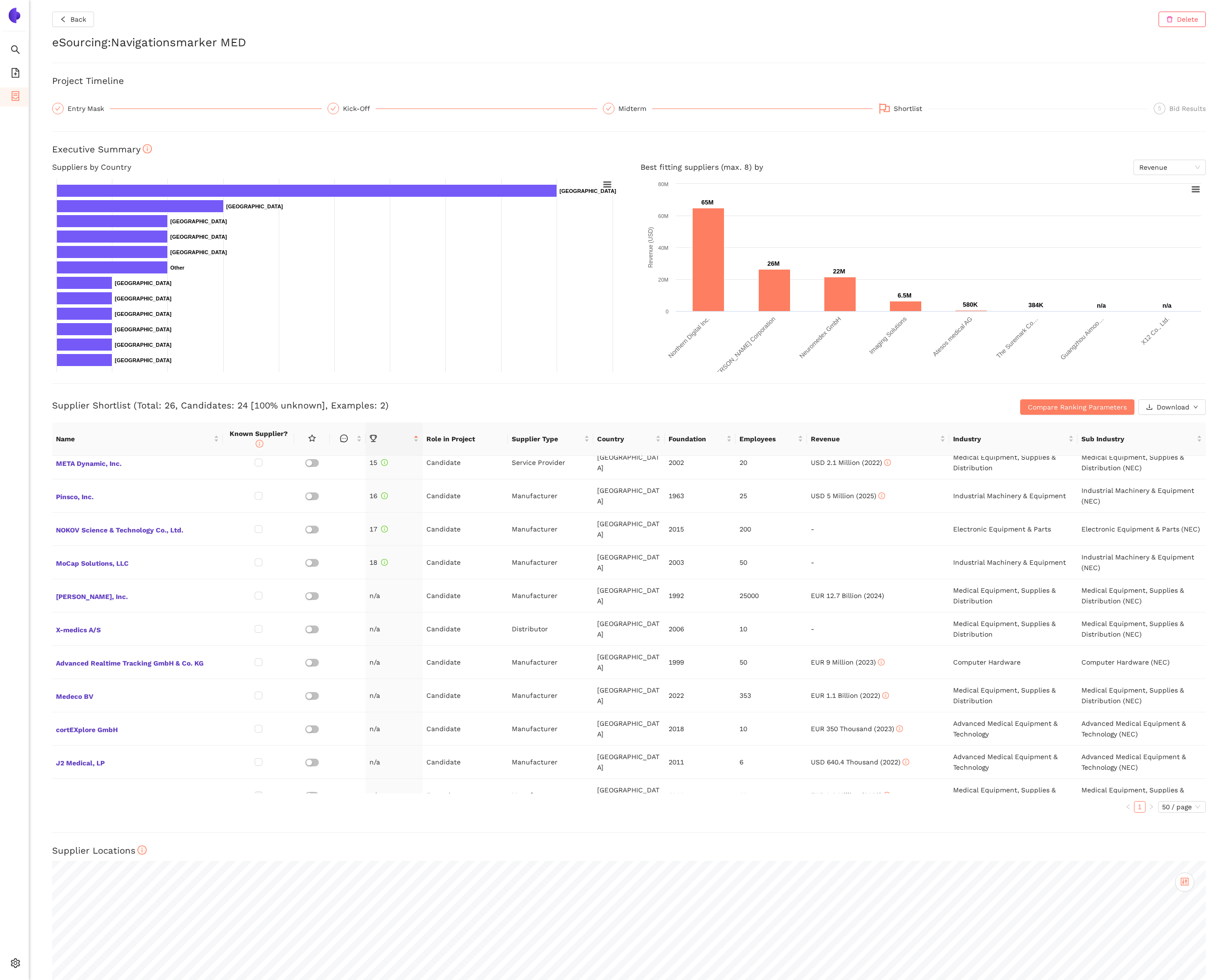
click at [652, 400] on h3 "Supplier Shortlist (Total: 26, Candidates: 24 [100% unknown], Examples: 2)" at bounding box center [437, 405] width 769 height 13
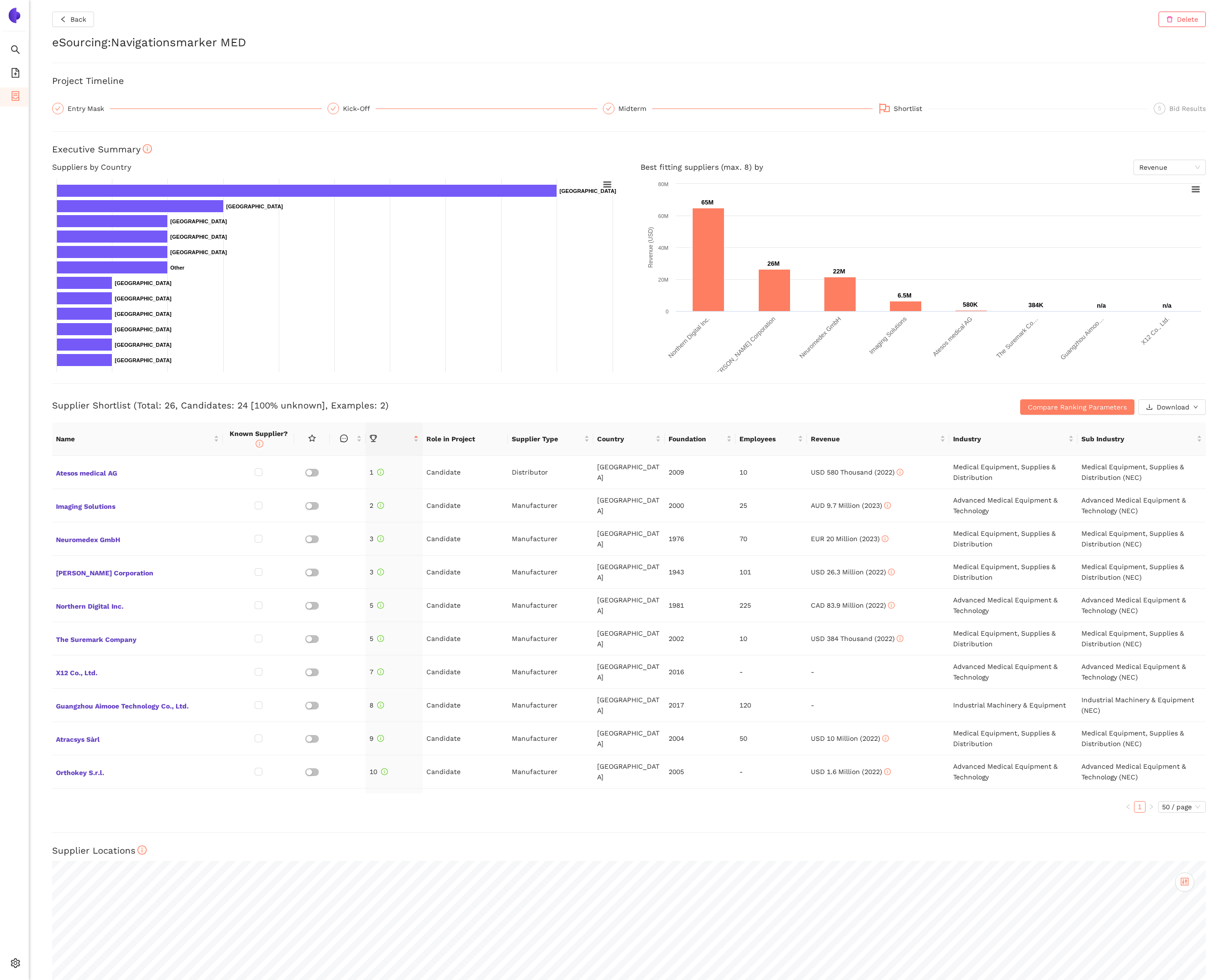
click at [668, 403] on h3 "Supplier Shortlist (Total: 26, Candidates: 24 [100% unknown], Examples: 2)" at bounding box center [437, 405] width 769 height 13
click at [1060, 406] on span "Compare Ranking Parameters" at bounding box center [1077, 407] width 99 height 11
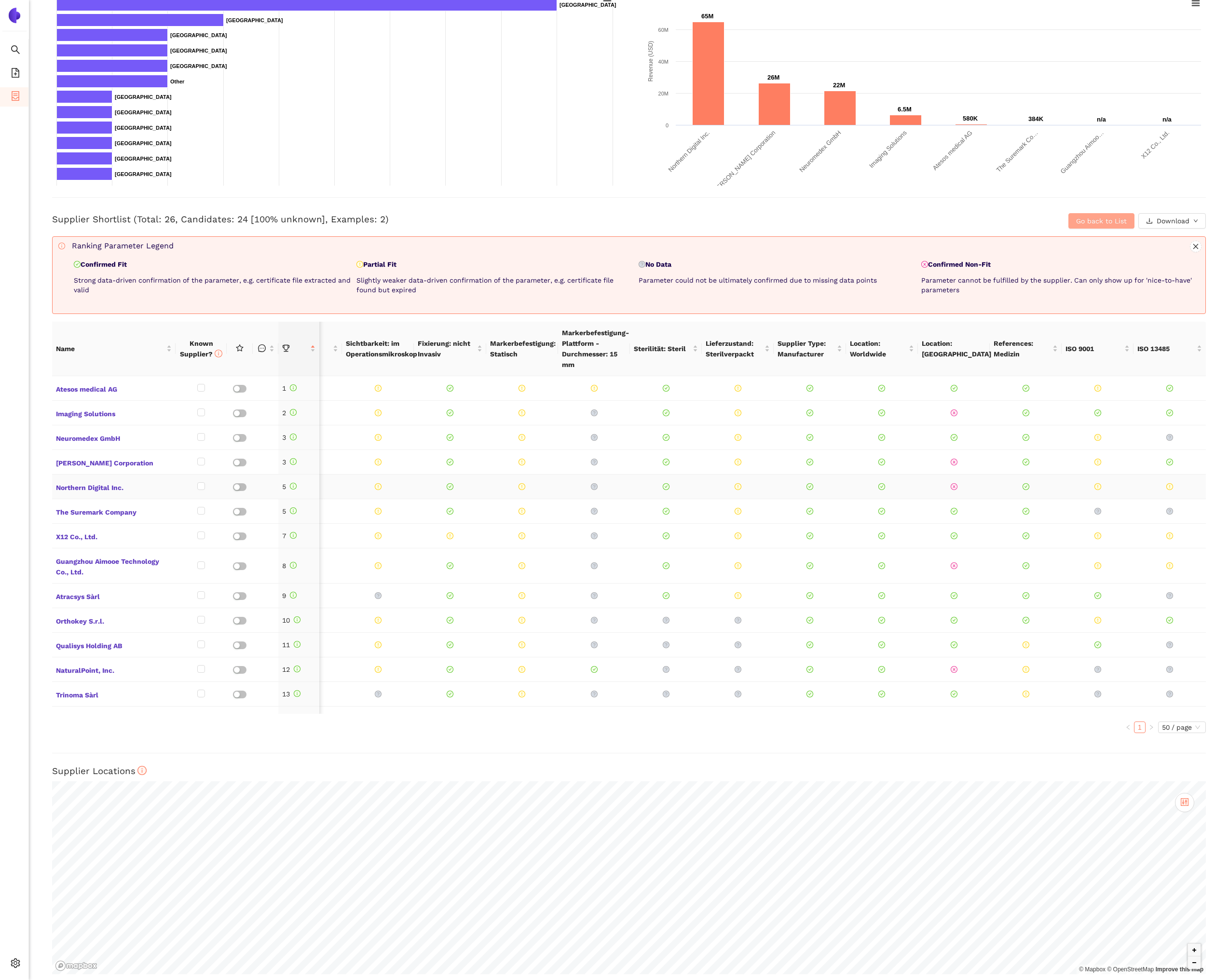
scroll to position [0, 409]
